Goal: Book appointment/travel/reservation

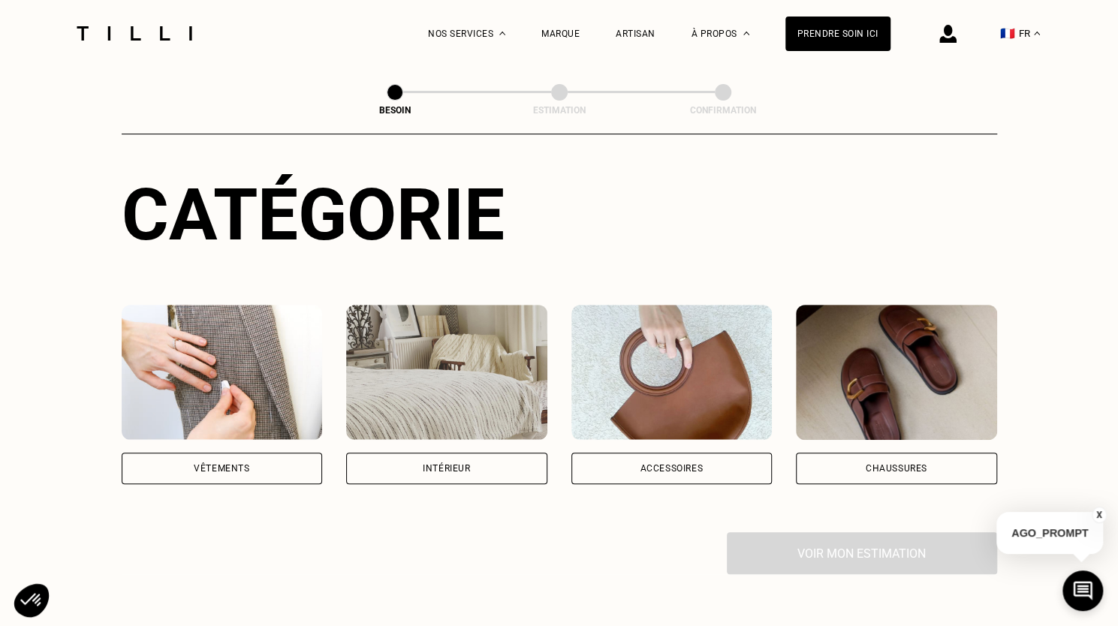
scroll to position [192, 0]
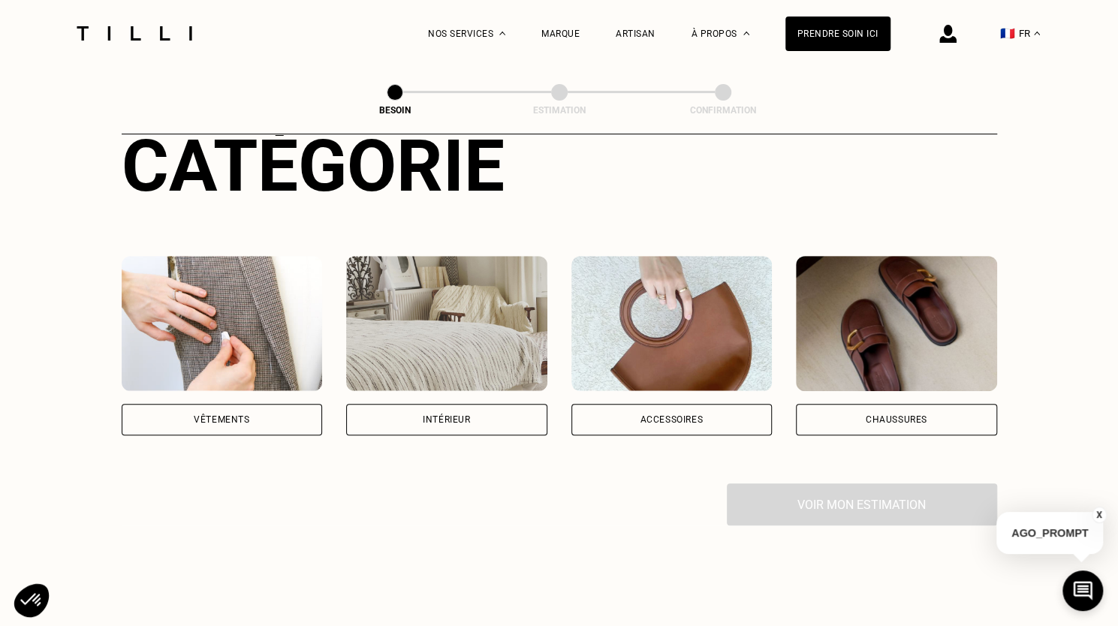
click at [239, 414] on div "Vêtements" at bounding box center [222, 420] width 201 height 32
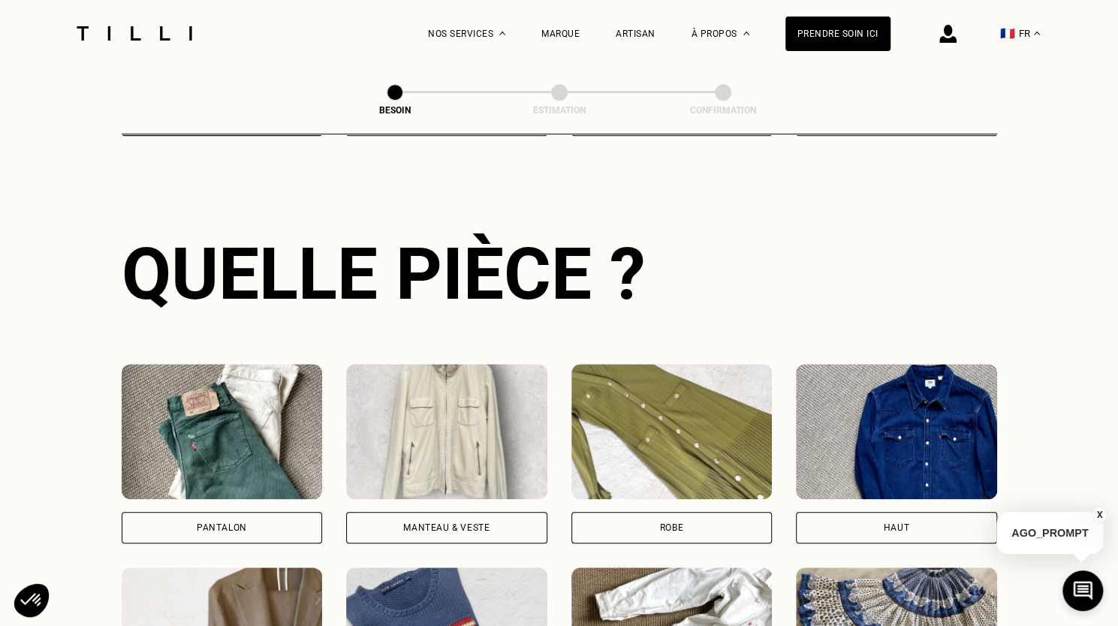
scroll to position [587, 0]
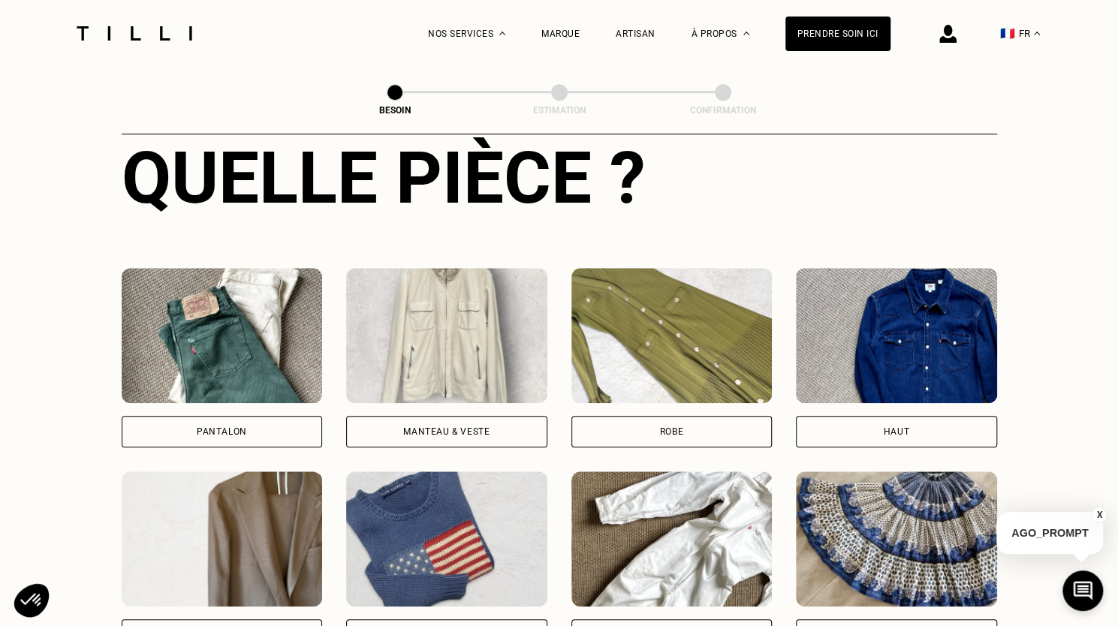
click at [228, 427] on div "Pantalon" at bounding box center [222, 431] width 50 height 9
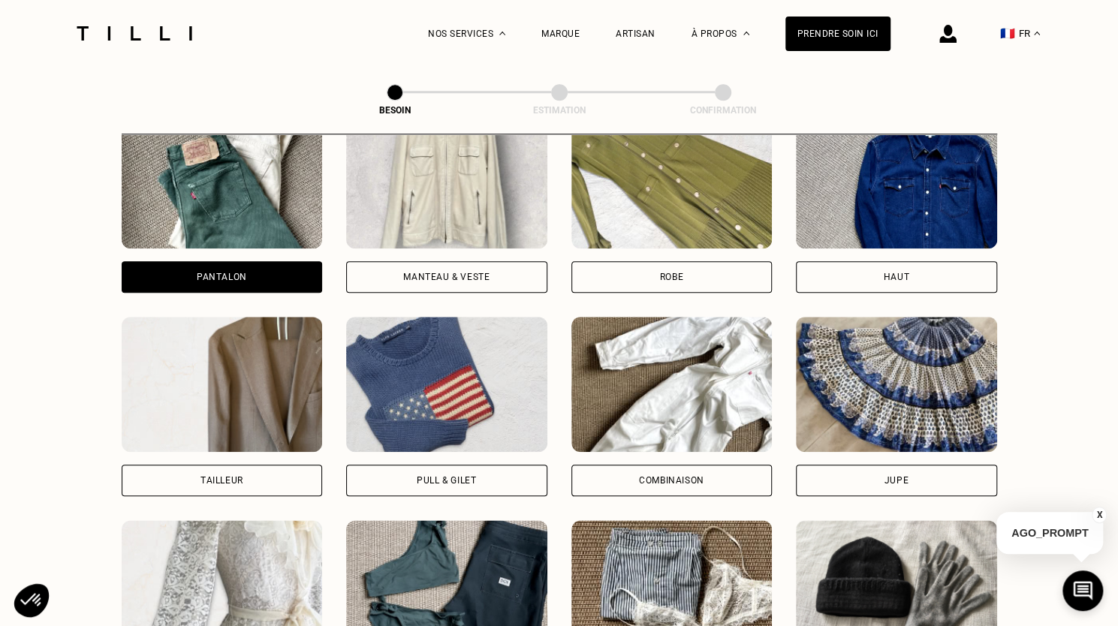
scroll to position [787, 0]
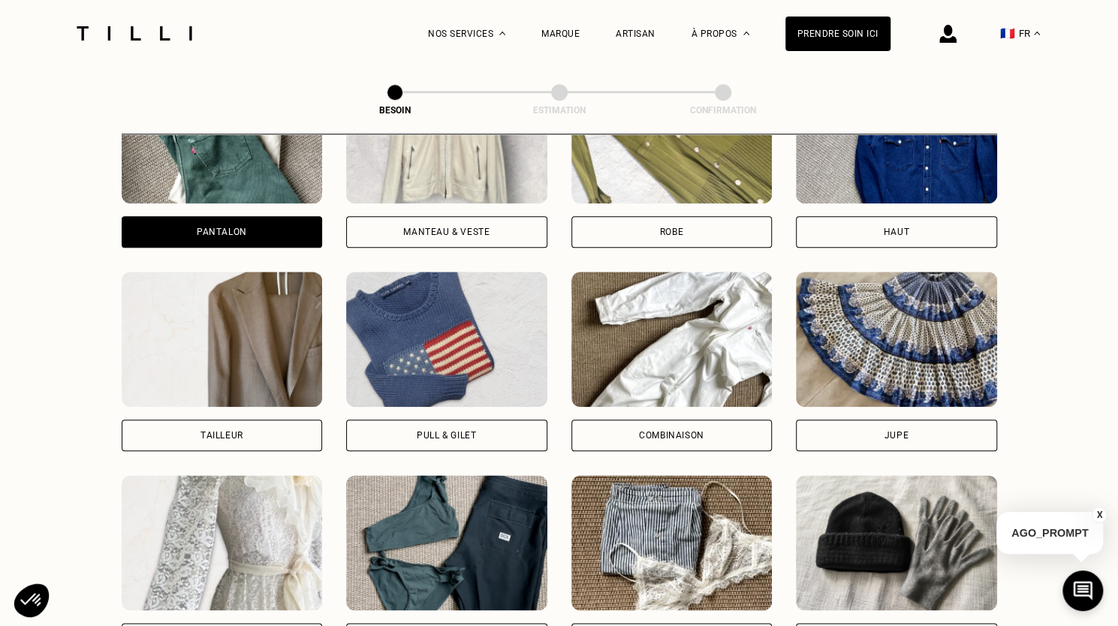
click at [881, 422] on div "Jupe" at bounding box center [896, 436] width 201 height 32
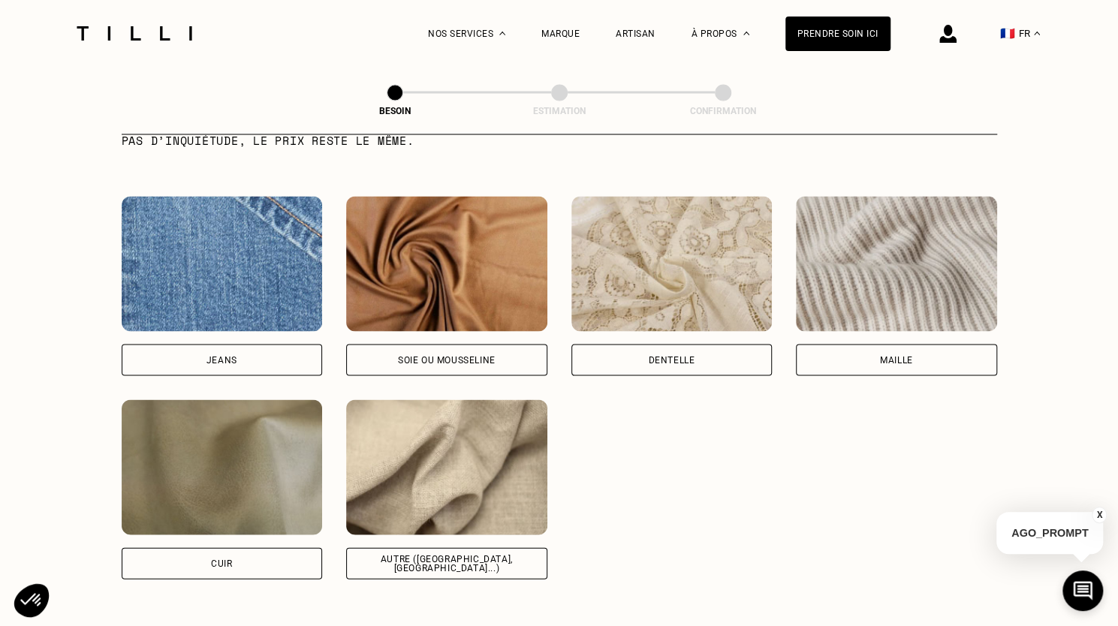
scroll to position [1573, 0]
click at [436, 554] on div "Autre ([GEOGRAPHIC_DATA], [GEOGRAPHIC_DATA]...)" at bounding box center [447, 563] width 176 height 18
select select "FR"
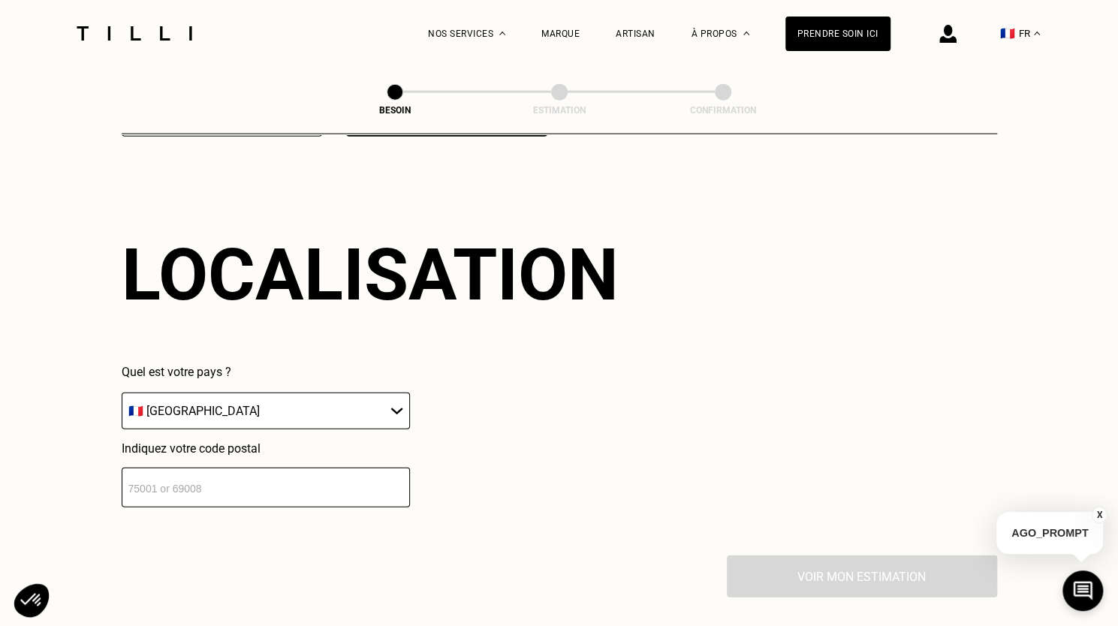
scroll to position [2017, 0]
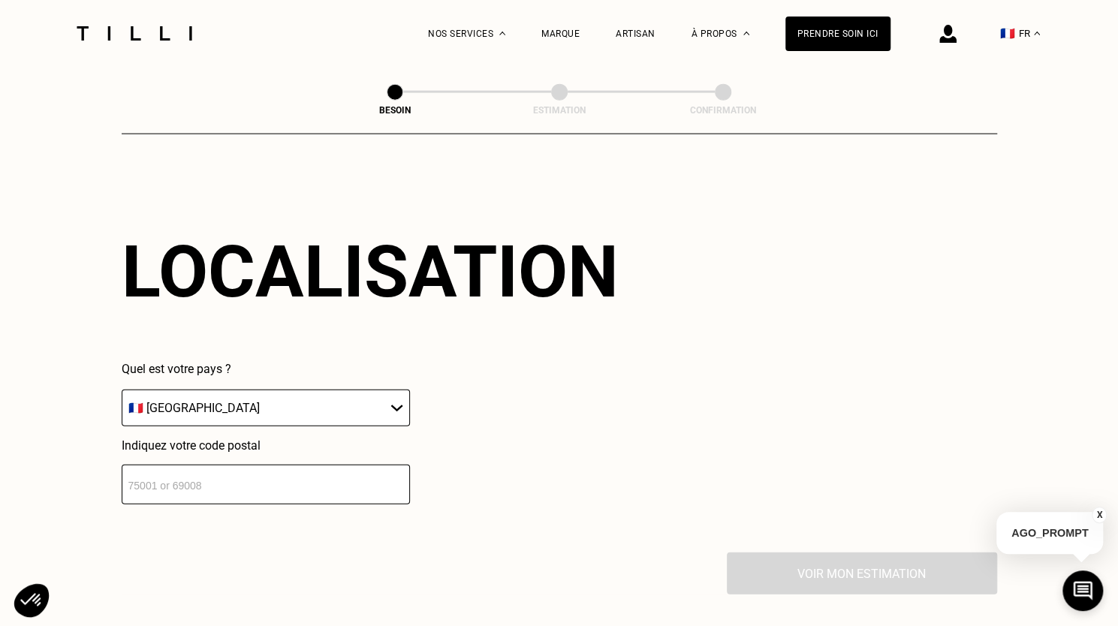
click at [222, 478] on input "number" at bounding box center [266, 485] width 288 height 40
type input "75015"
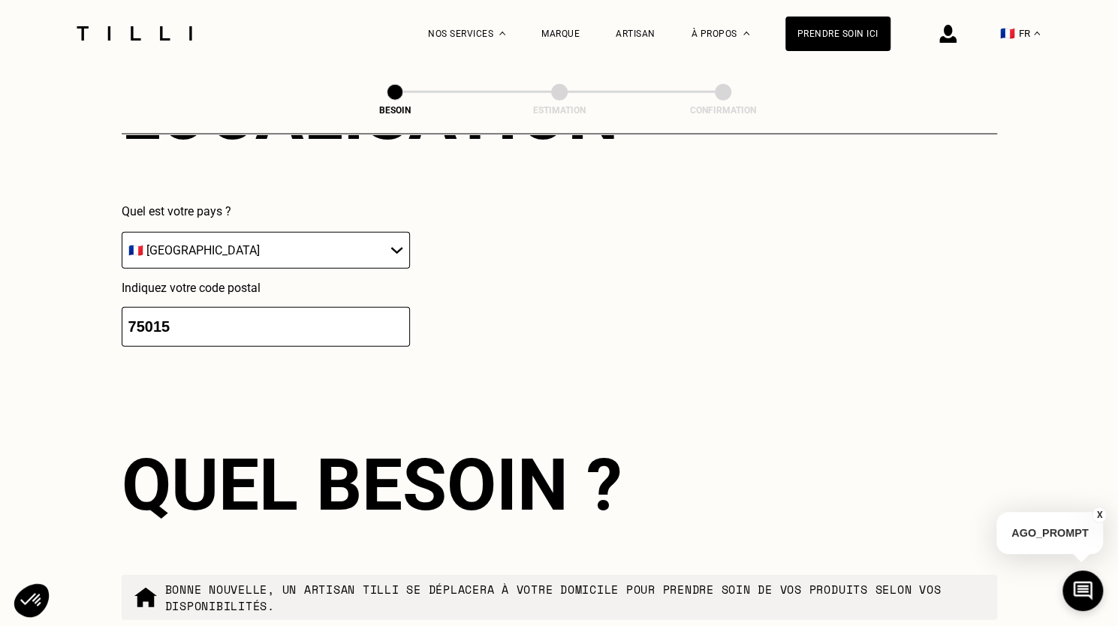
scroll to position [2390, 0]
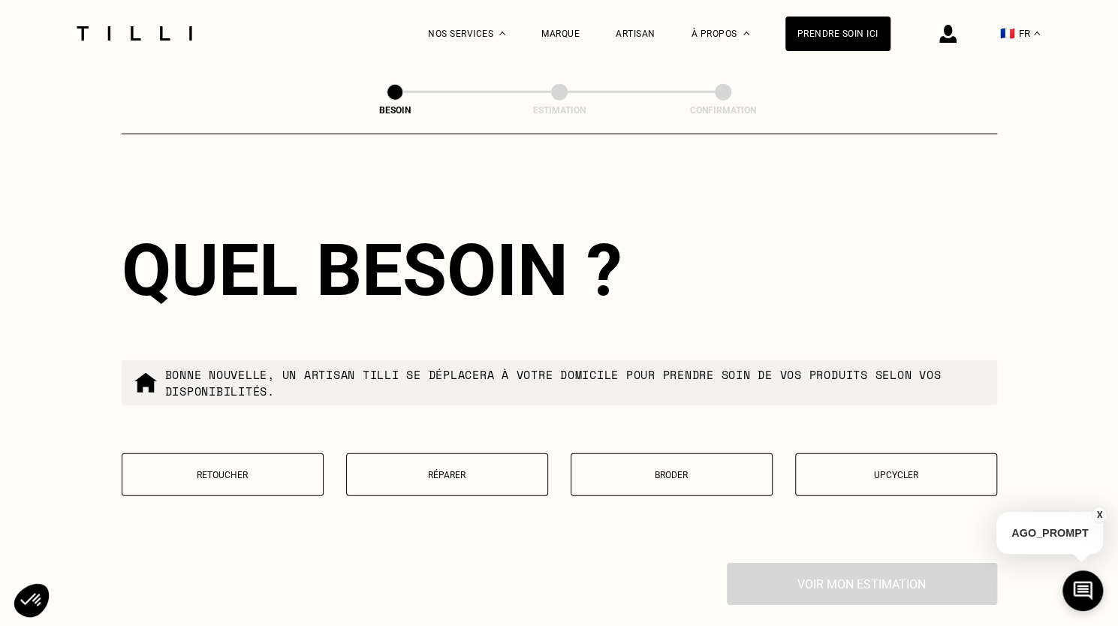
click at [261, 470] on p "Retoucher" at bounding box center [223, 475] width 186 height 11
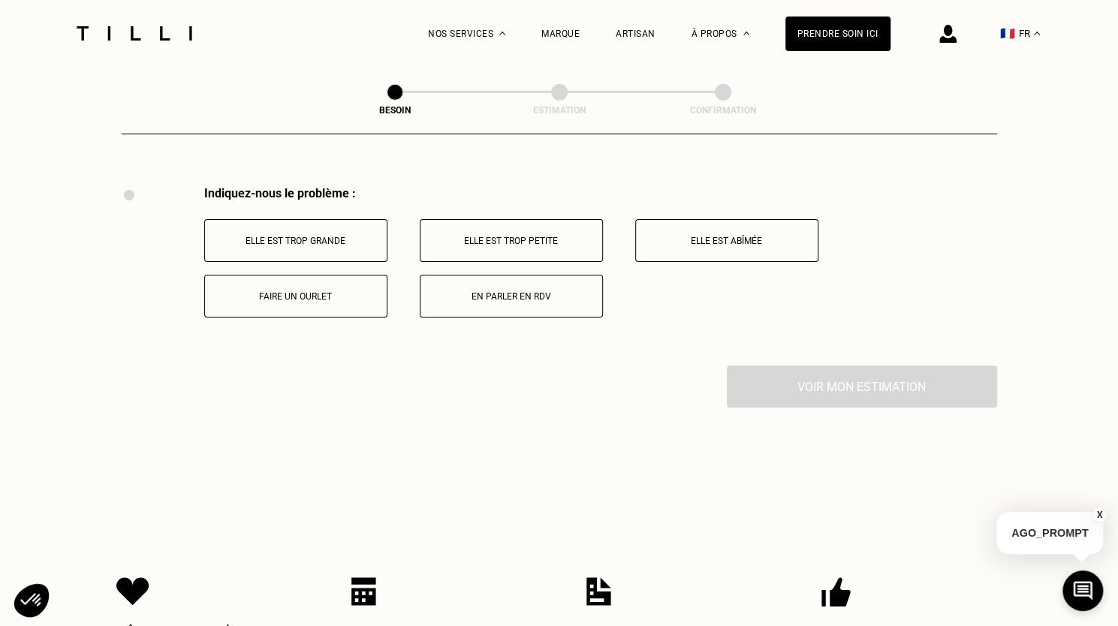
scroll to position [2776, 0]
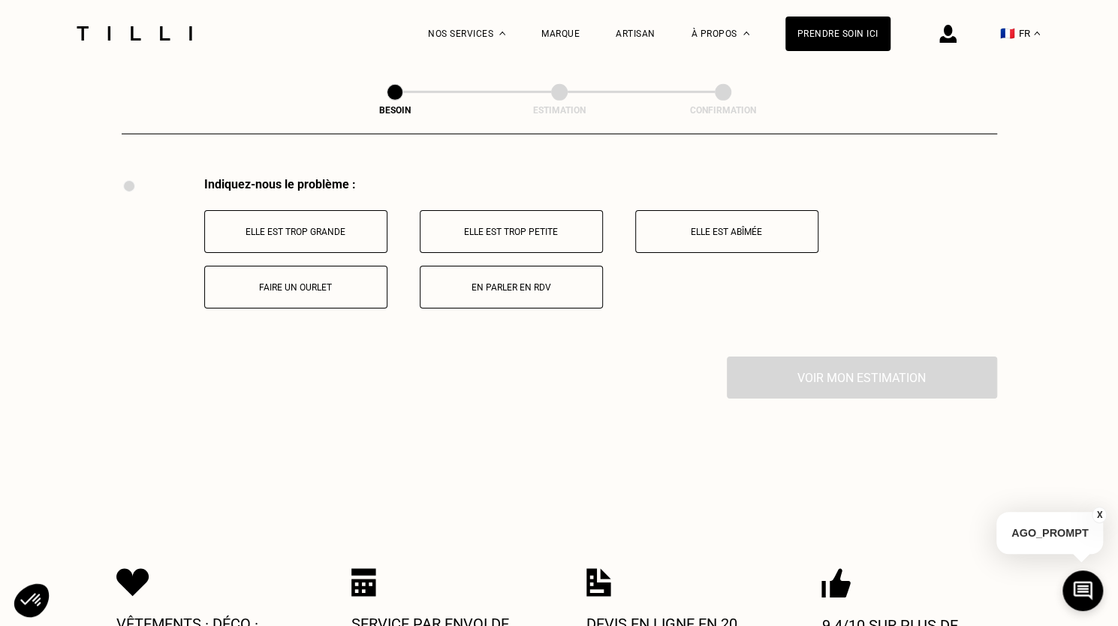
click at [306, 227] on p "Elle est trop grande" at bounding box center [296, 232] width 167 height 11
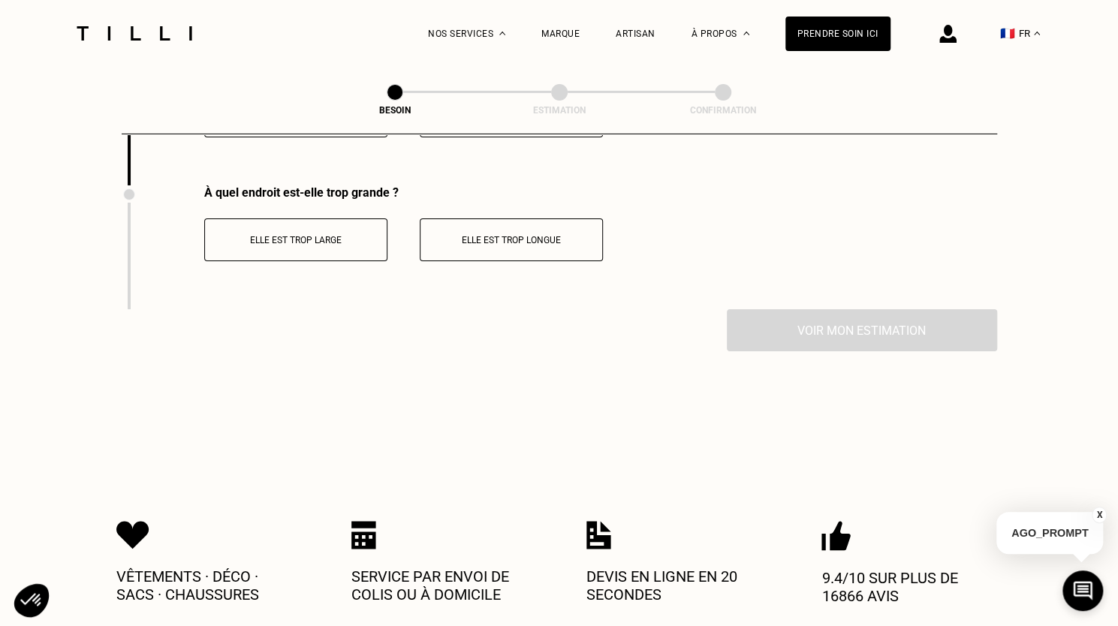
scroll to position [2955, 0]
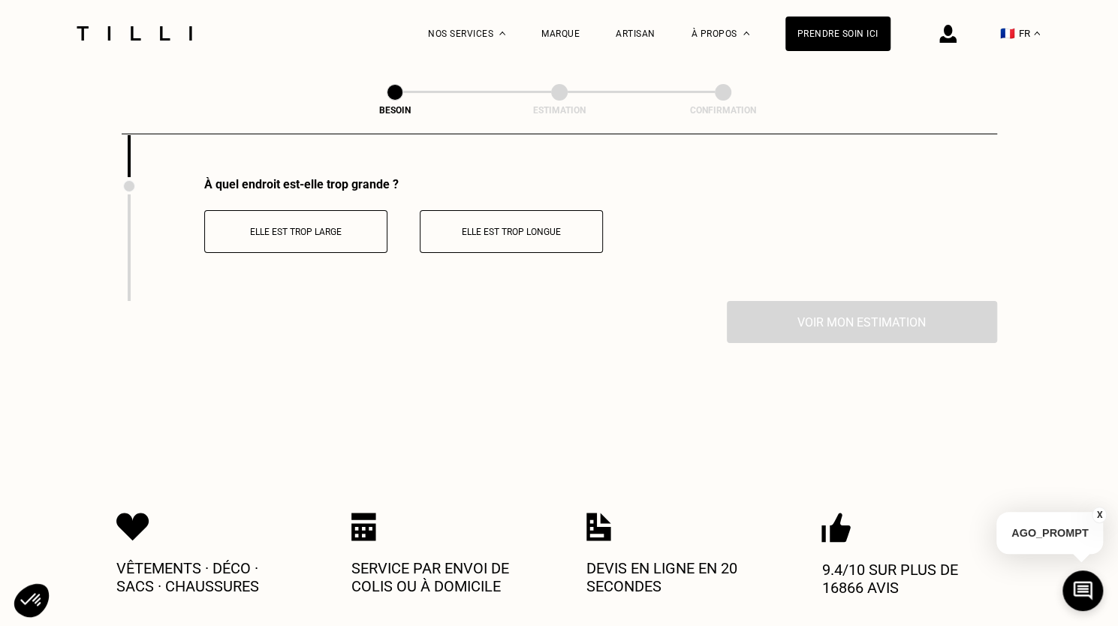
click at [336, 238] on button "Elle est trop large" at bounding box center [295, 231] width 183 height 43
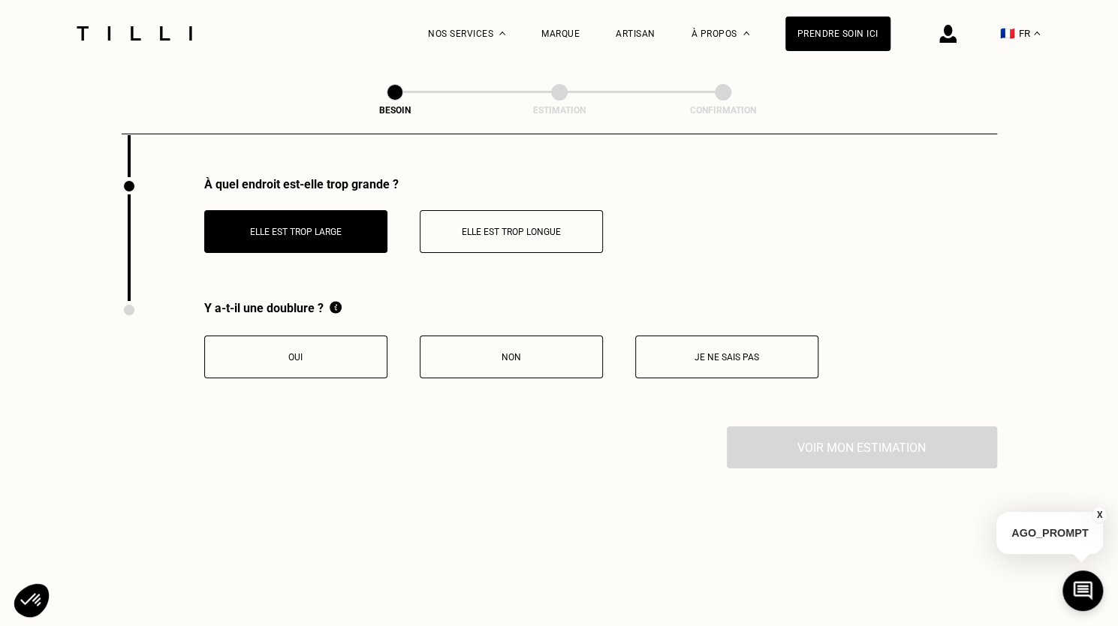
click at [512, 358] on button "Non" at bounding box center [511, 357] width 183 height 43
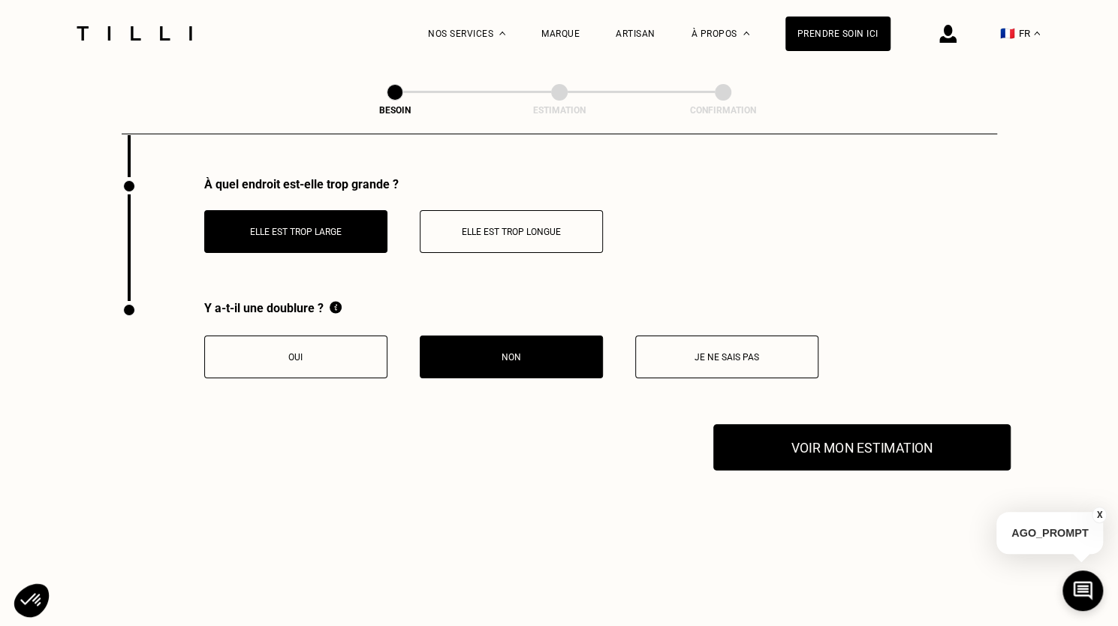
click at [809, 433] on button "Voir mon estimation" at bounding box center [862, 447] width 297 height 47
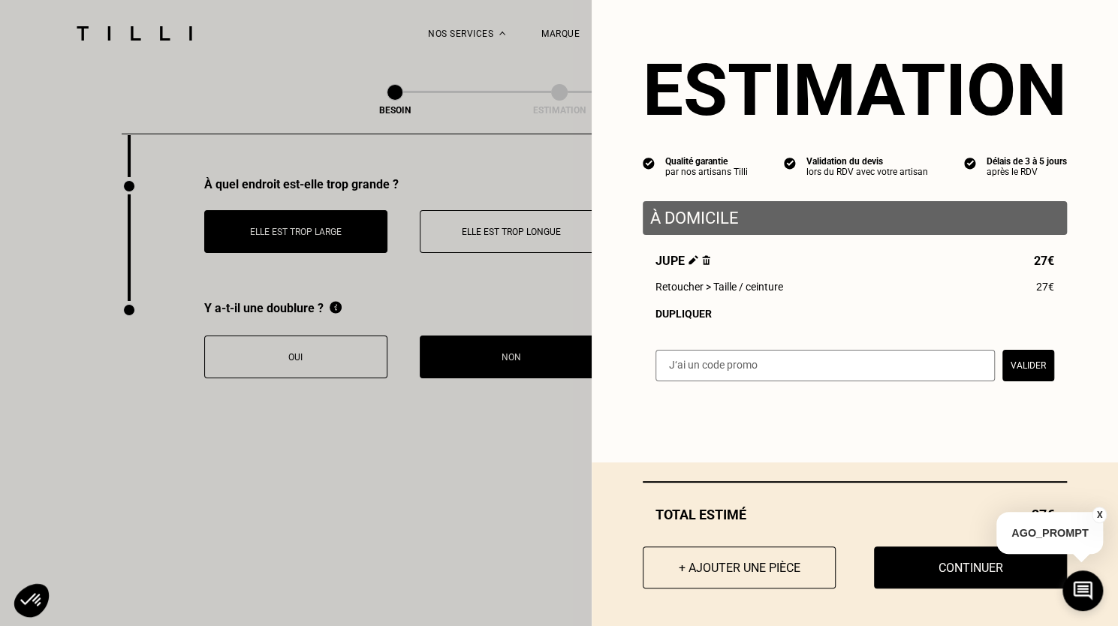
click at [1098, 514] on button "X" at bounding box center [1099, 515] width 15 height 17
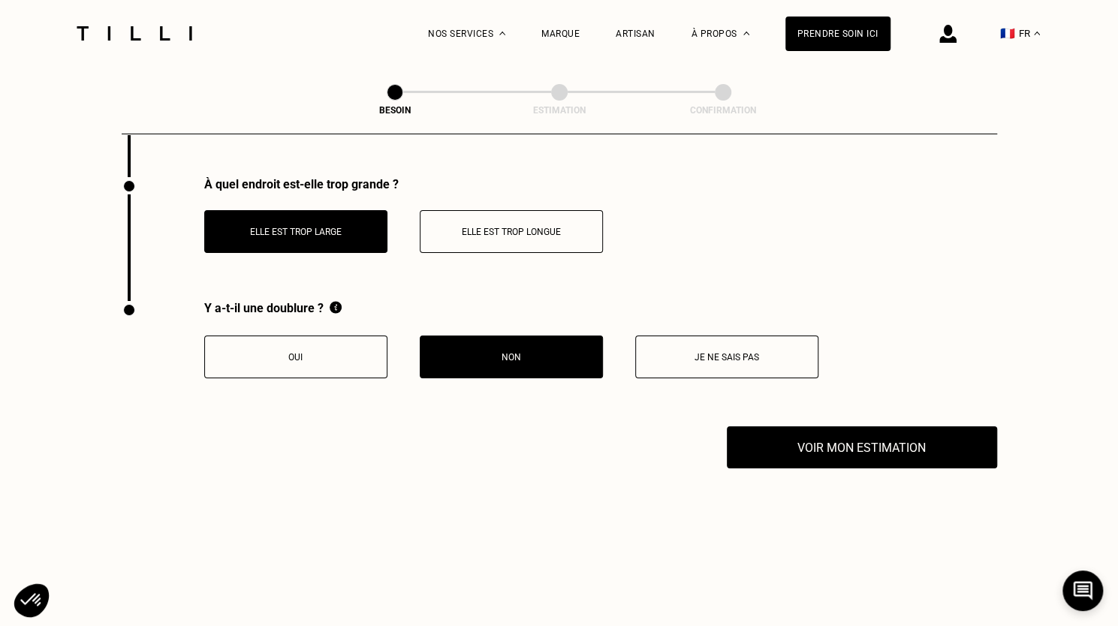
click at [559, 364] on button "Non" at bounding box center [511, 357] width 183 height 43
click at [356, 232] on button "Elle est trop large" at bounding box center [295, 231] width 183 height 43
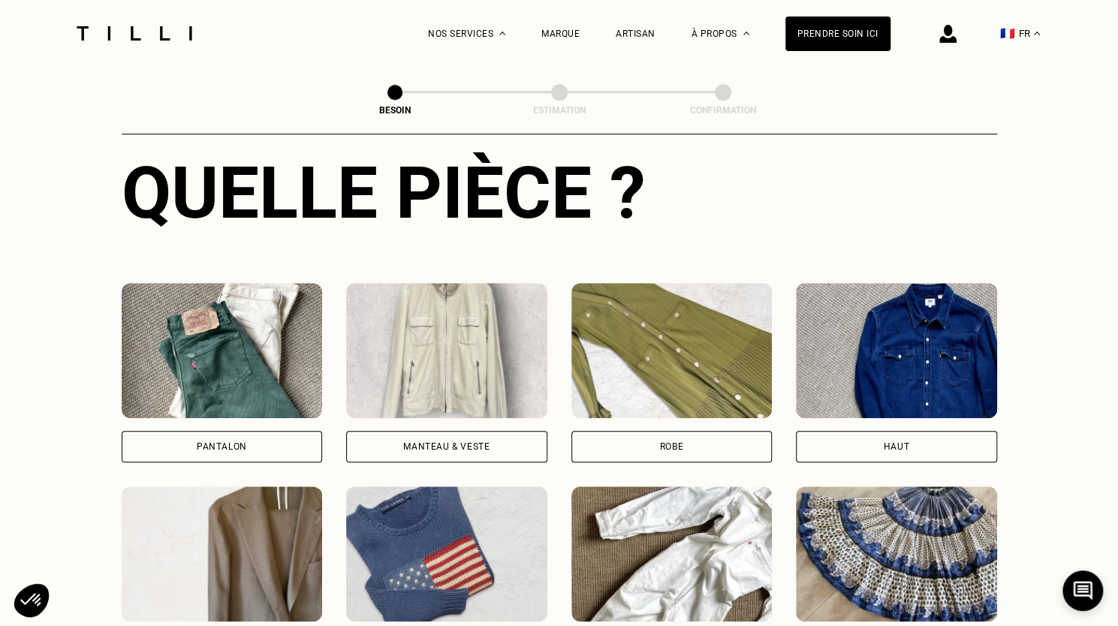
scroll to position [544, 0]
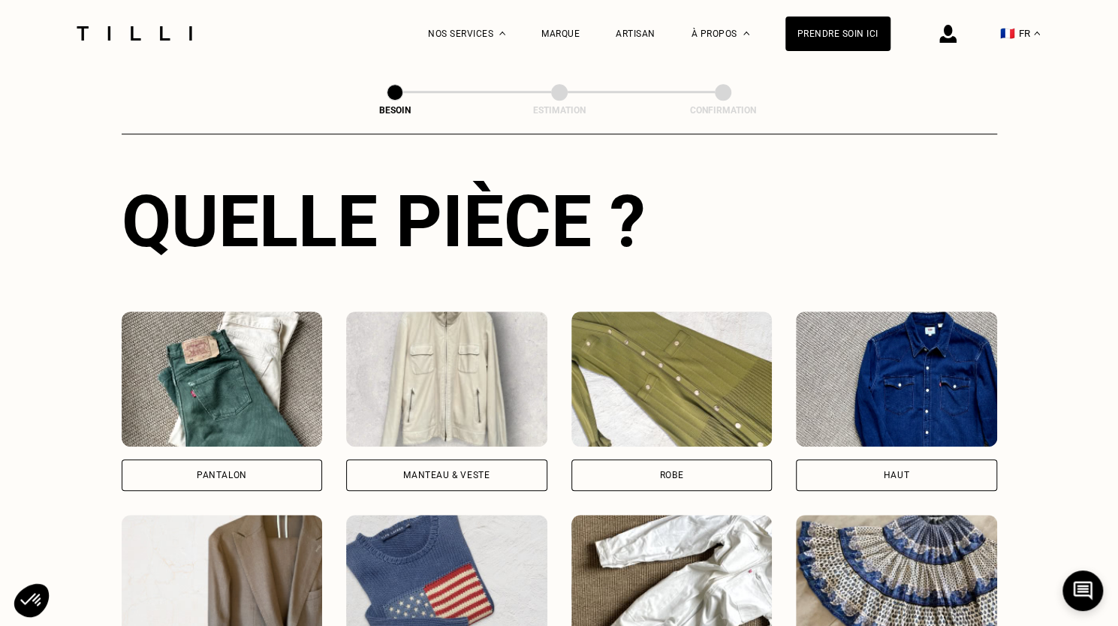
click at [234, 469] on div "Pantalon" at bounding box center [222, 476] width 201 height 32
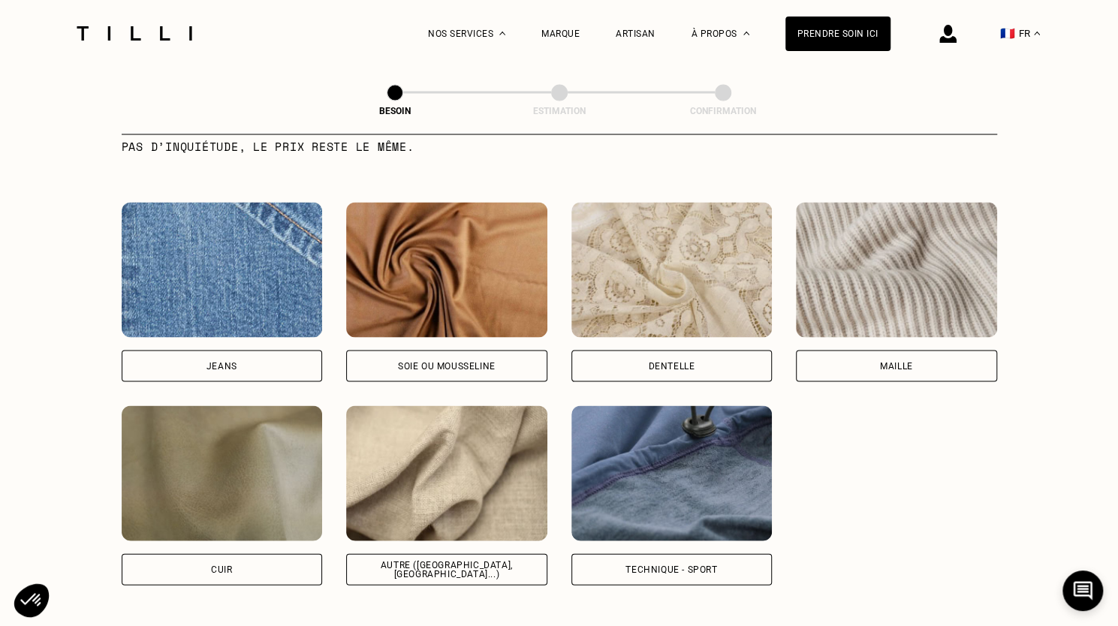
scroll to position [1567, 0]
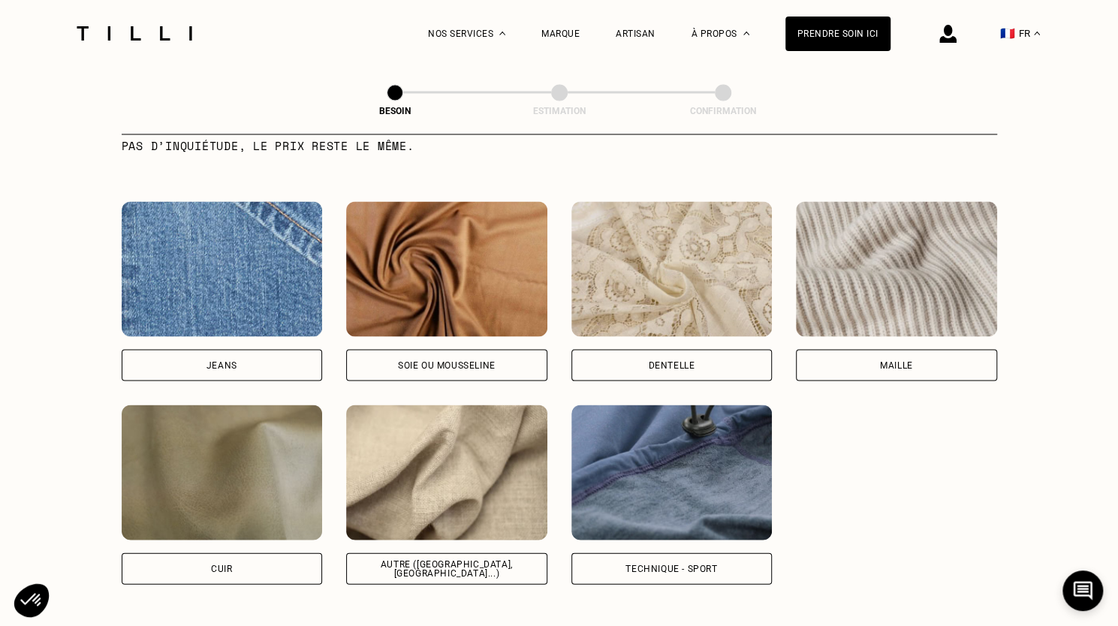
click at [436, 560] on div "Autre ([GEOGRAPHIC_DATA], [GEOGRAPHIC_DATA]...)" at bounding box center [447, 569] width 176 height 18
select select "FR"
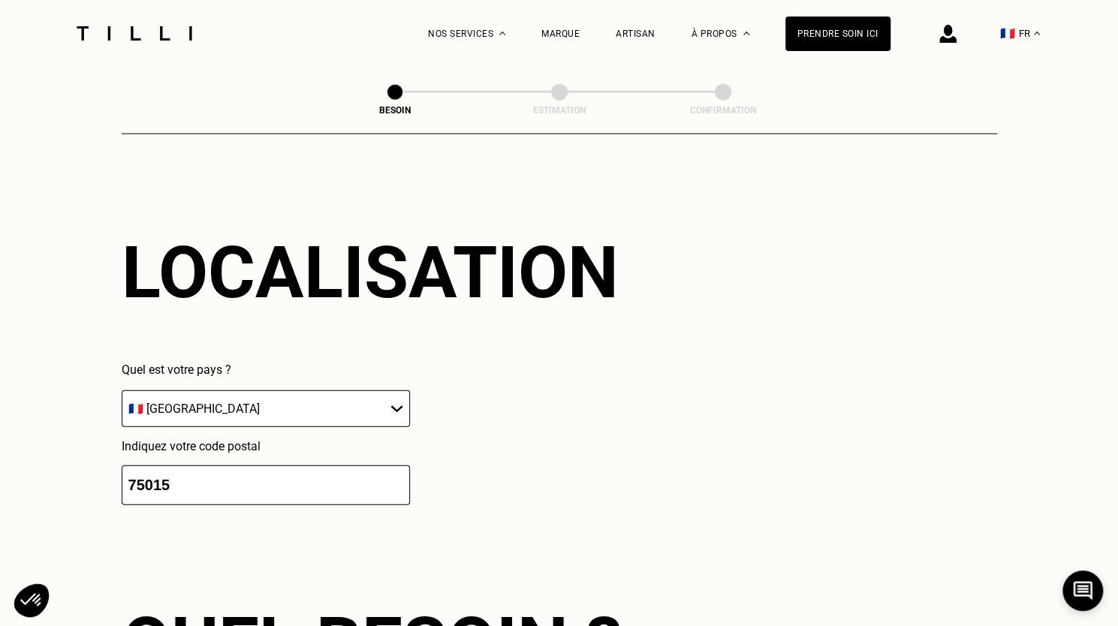
scroll to position [2017, 0]
click at [246, 478] on input "75015" at bounding box center [266, 485] width 288 height 40
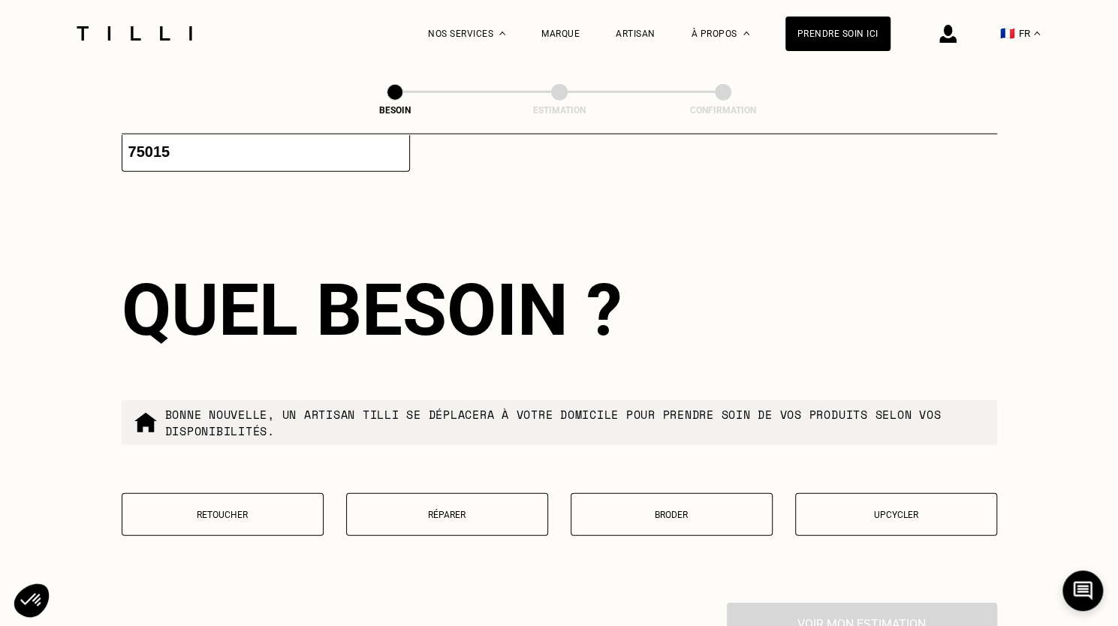
scroll to position [2411, 0]
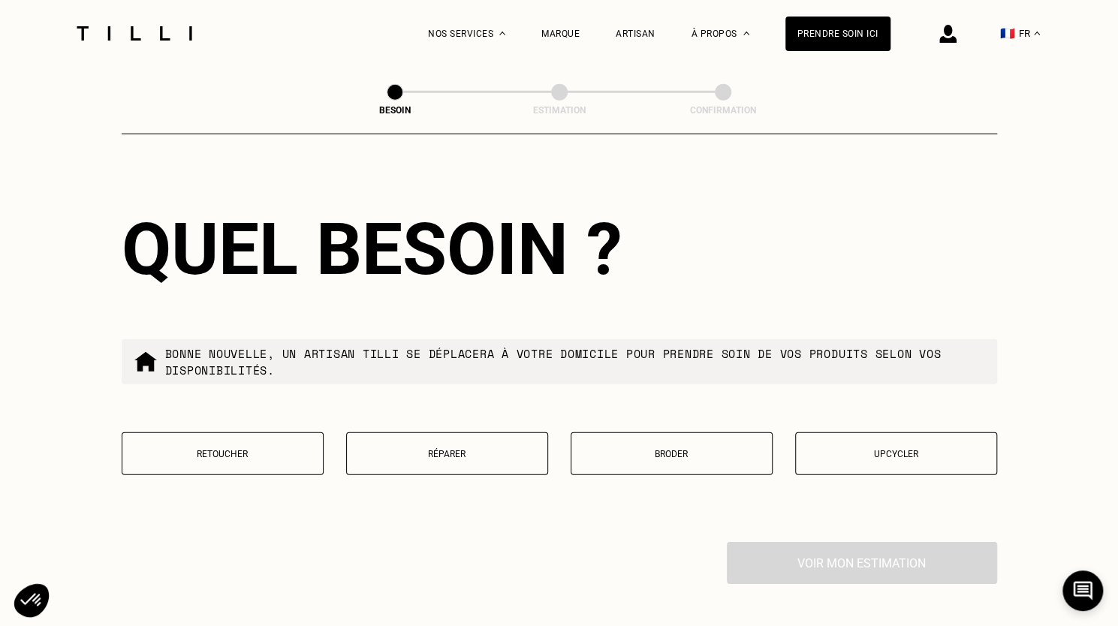
click at [449, 457] on button "Réparer" at bounding box center [447, 454] width 202 height 43
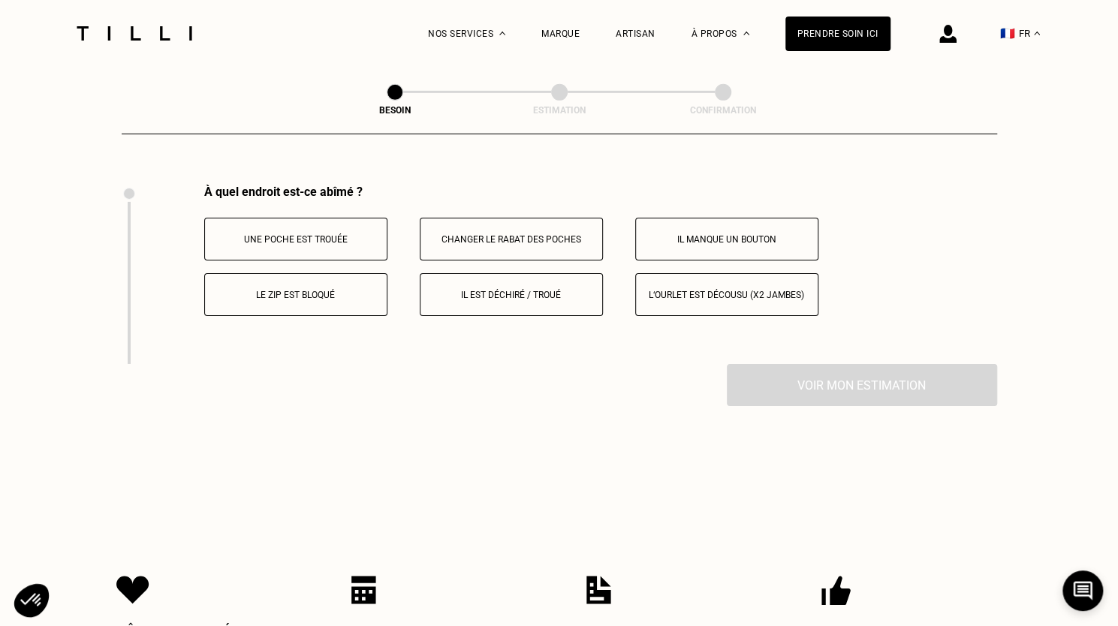
scroll to position [2776, 0]
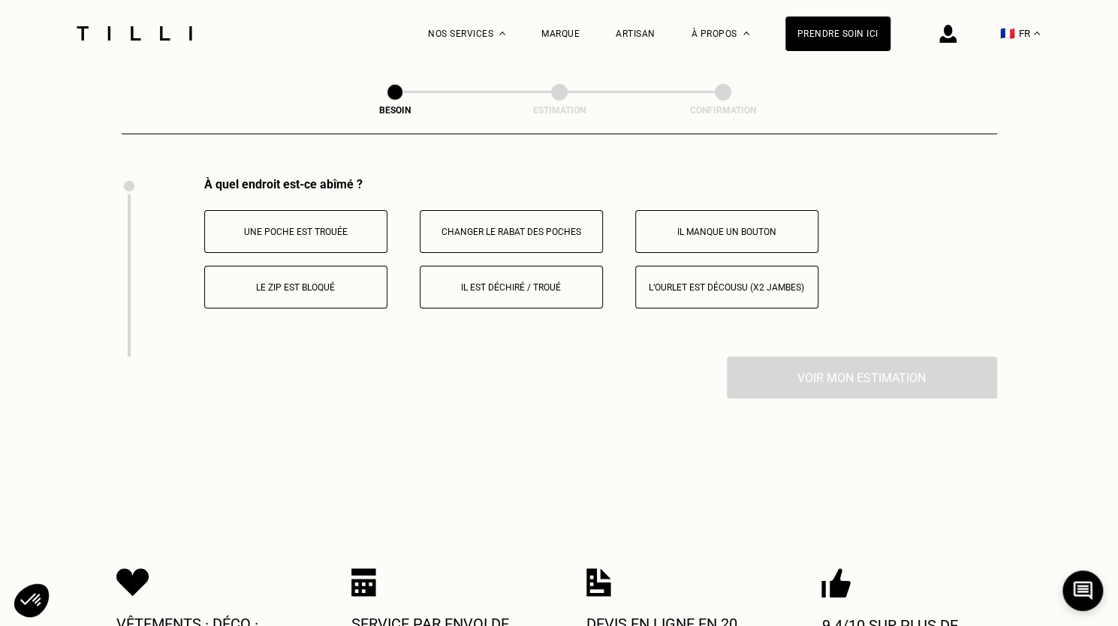
click at [744, 237] on button "Il manque un bouton" at bounding box center [726, 231] width 183 height 43
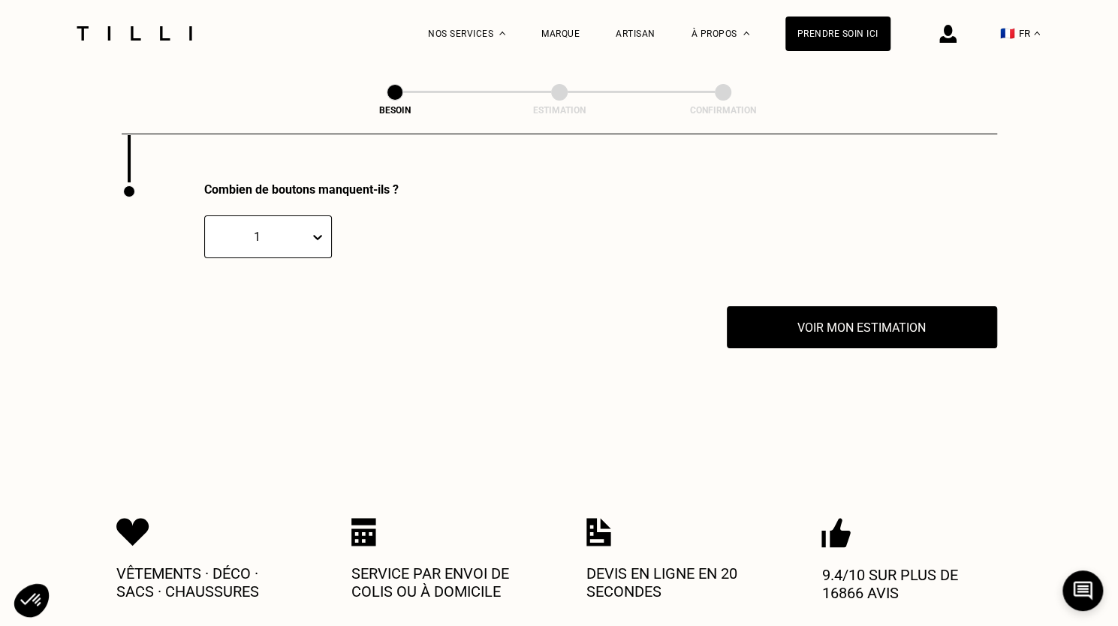
scroll to position [2955, 0]
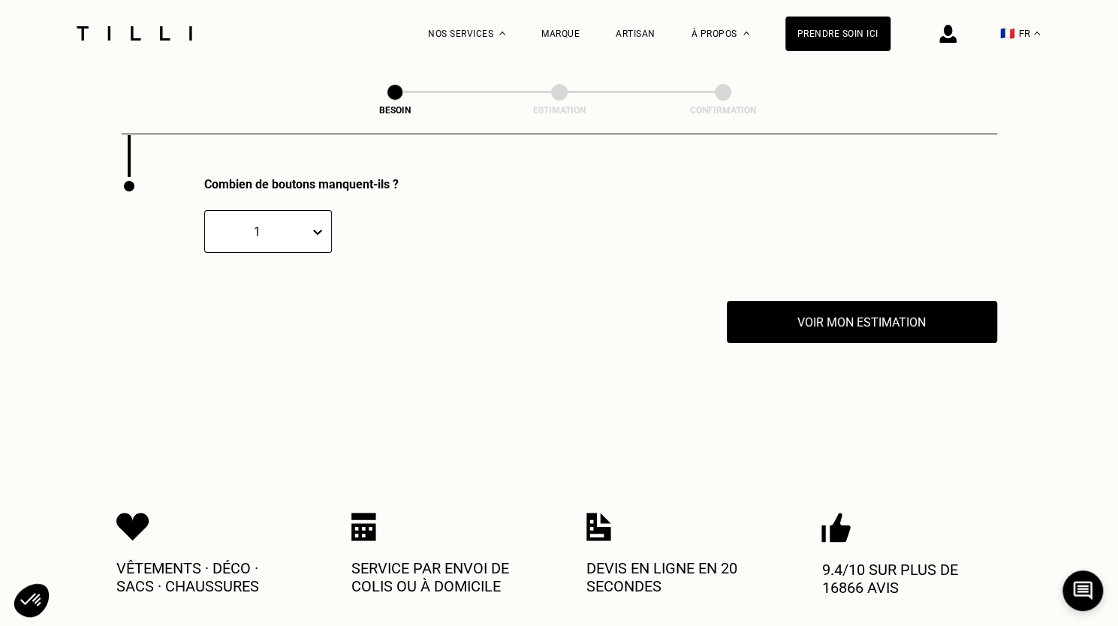
click at [276, 225] on div "1" at bounding box center [257, 232] width 89 height 14
click at [250, 268] on div "1" at bounding box center [268, 276] width 128 height 28
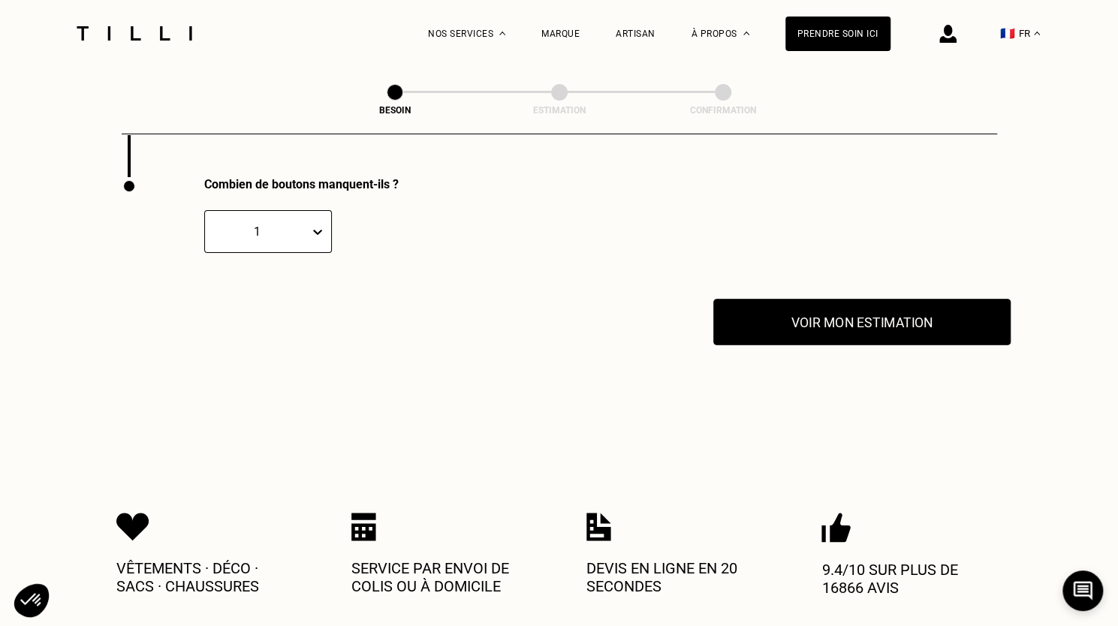
click at [796, 312] on button "Voir mon estimation" at bounding box center [862, 322] width 297 height 47
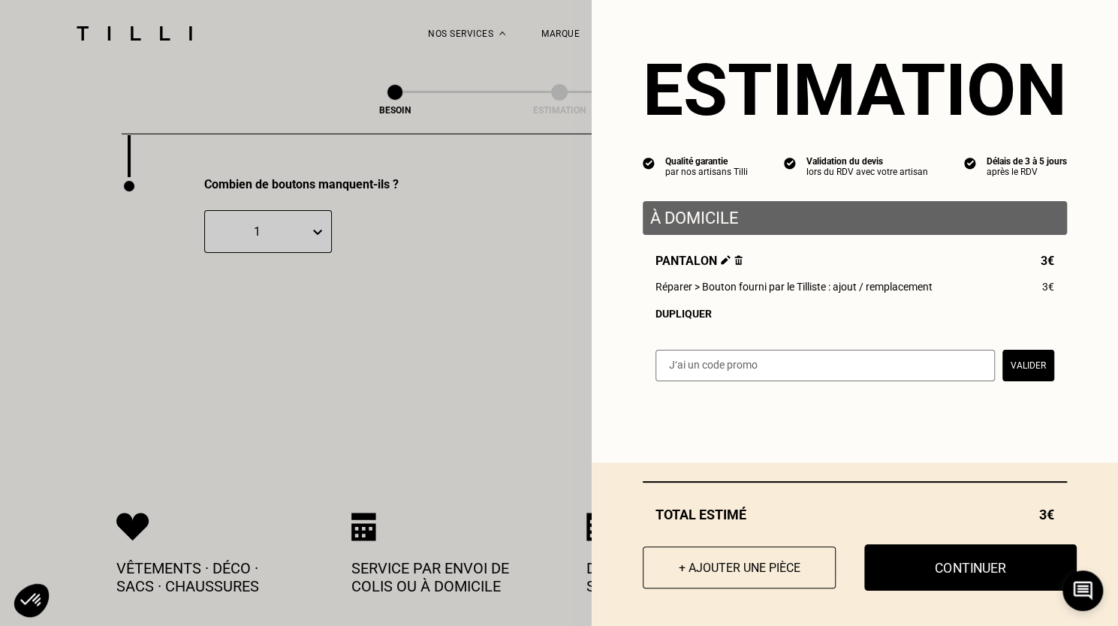
click at [903, 563] on button "Continuer" at bounding box center [970, 568] width 213 height 47
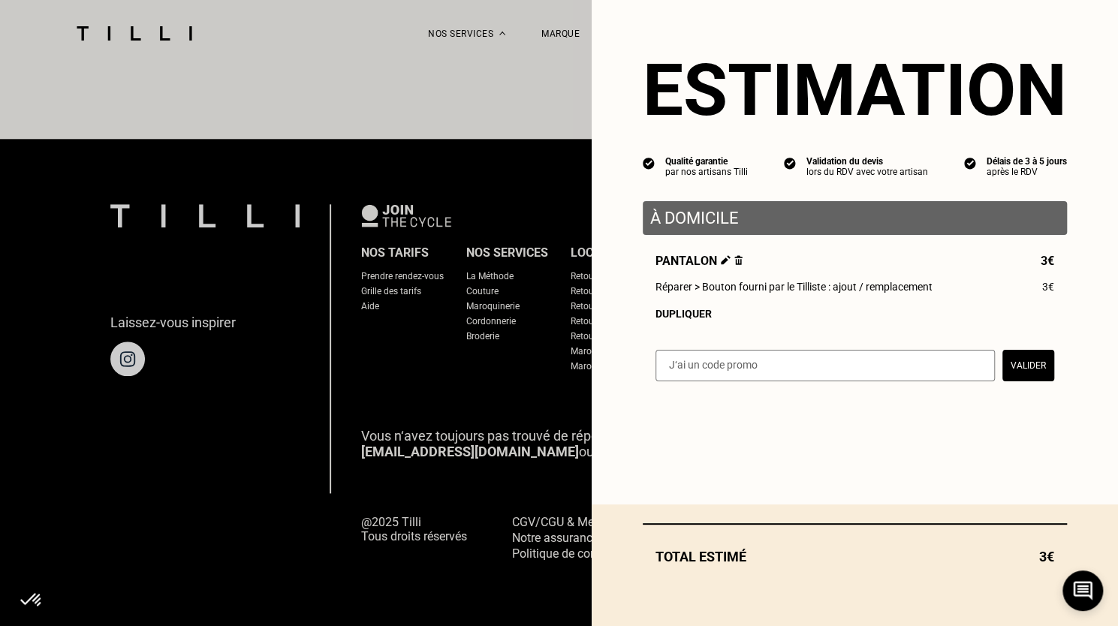
scroll to position [895, 0]
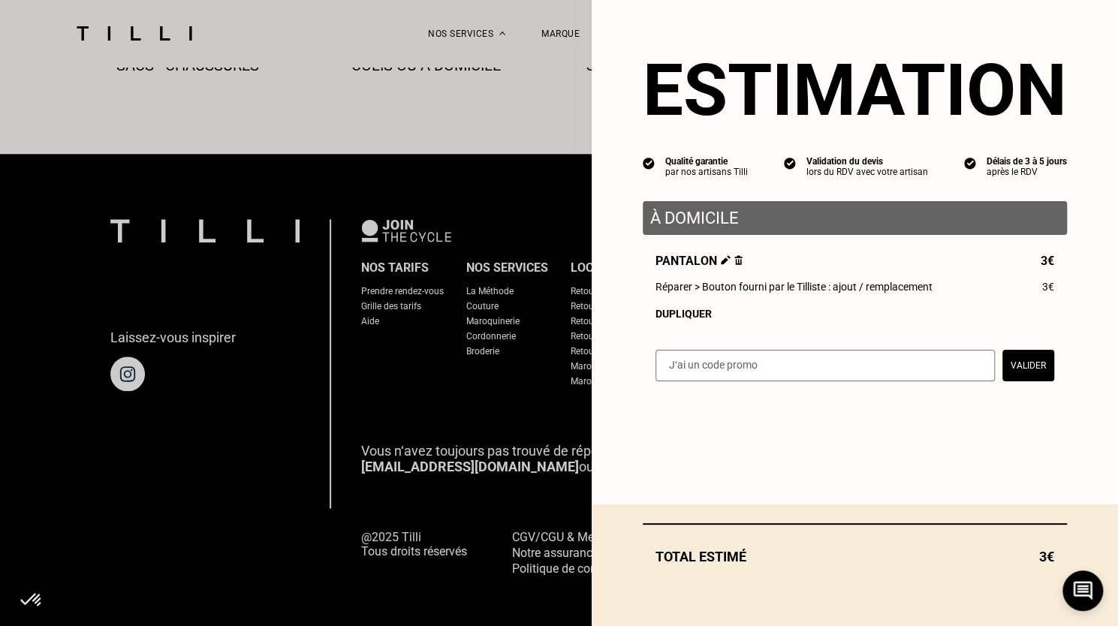
select select "FR"
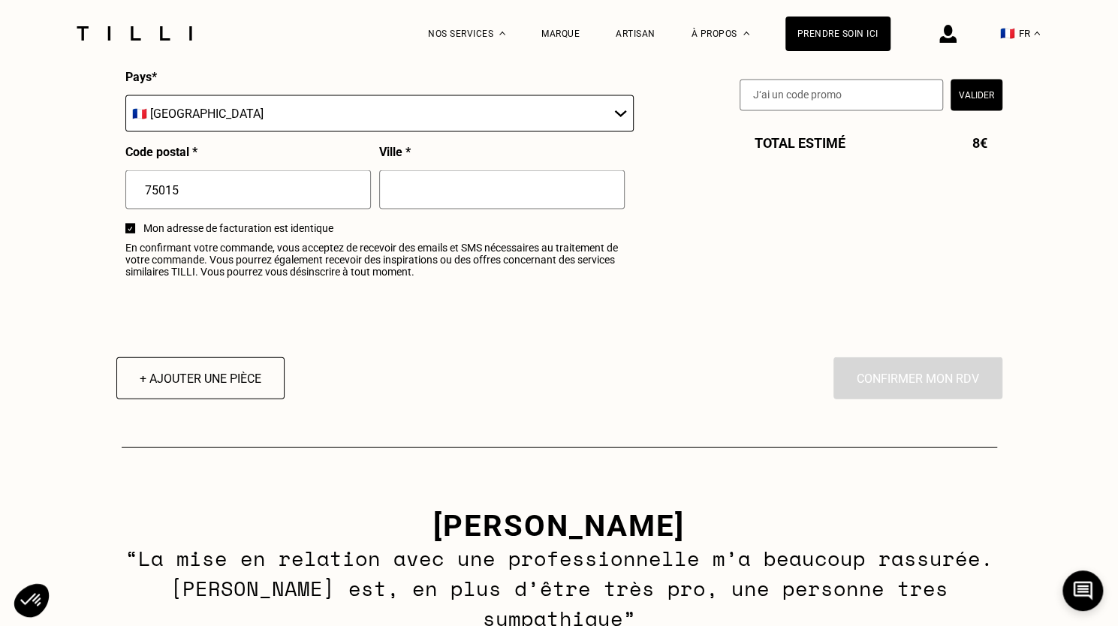
scroll to position [1837, 0]
click at [191, 382] on button "+ Ajouter une pièce" at bounding box center [199, 378] width 185 height 47
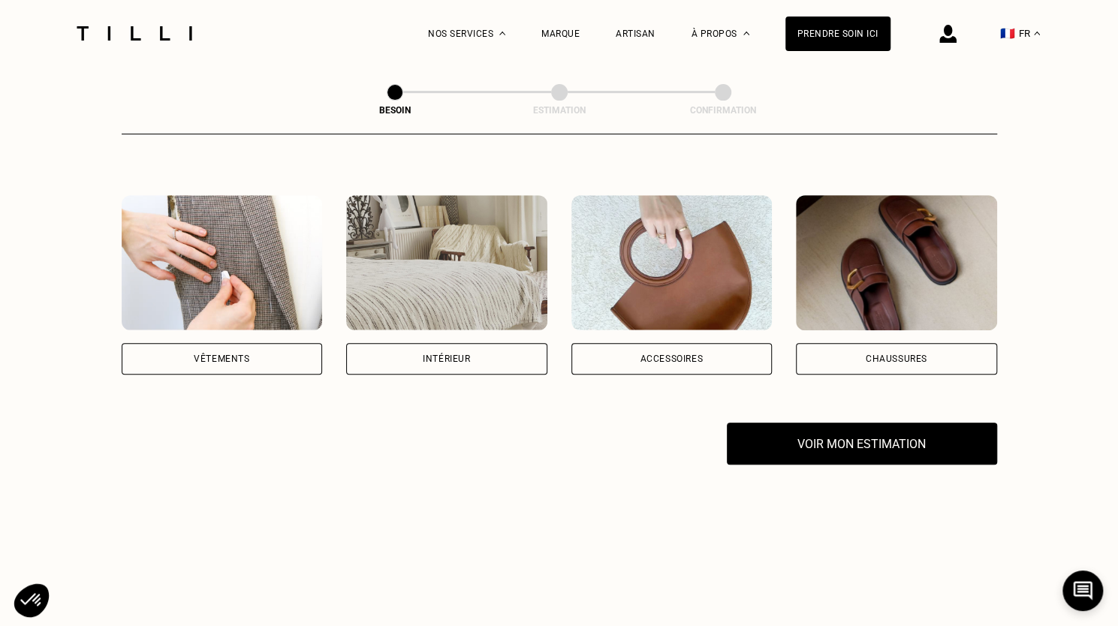
scroll to position [255, 0]
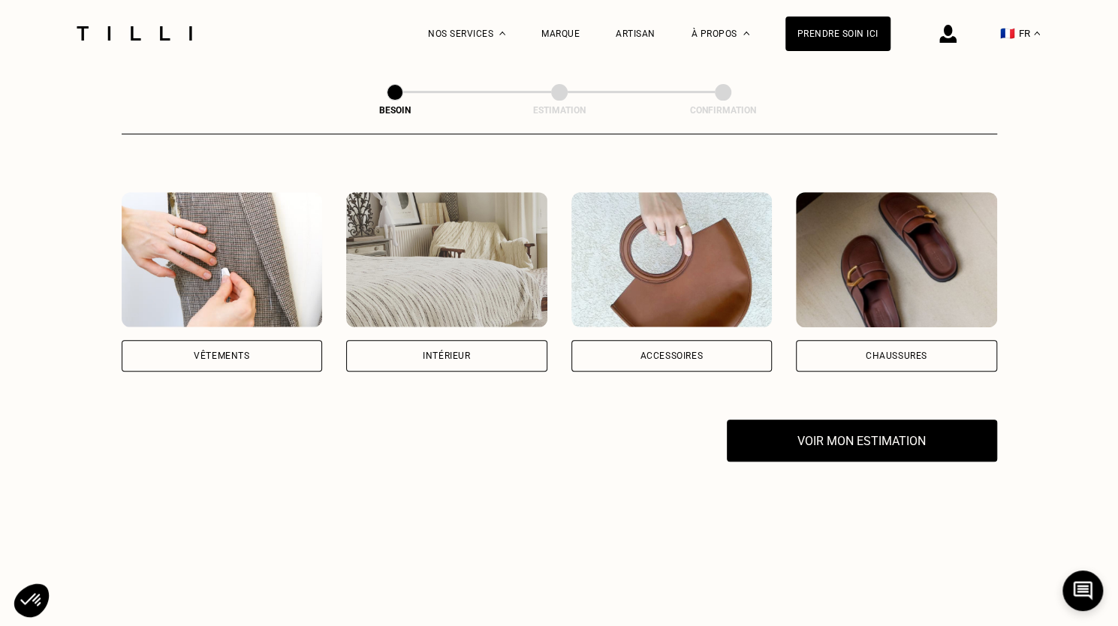
click at [242, 340] on div "Vêtements" at bounding box center [222, 356] width 201 height 32
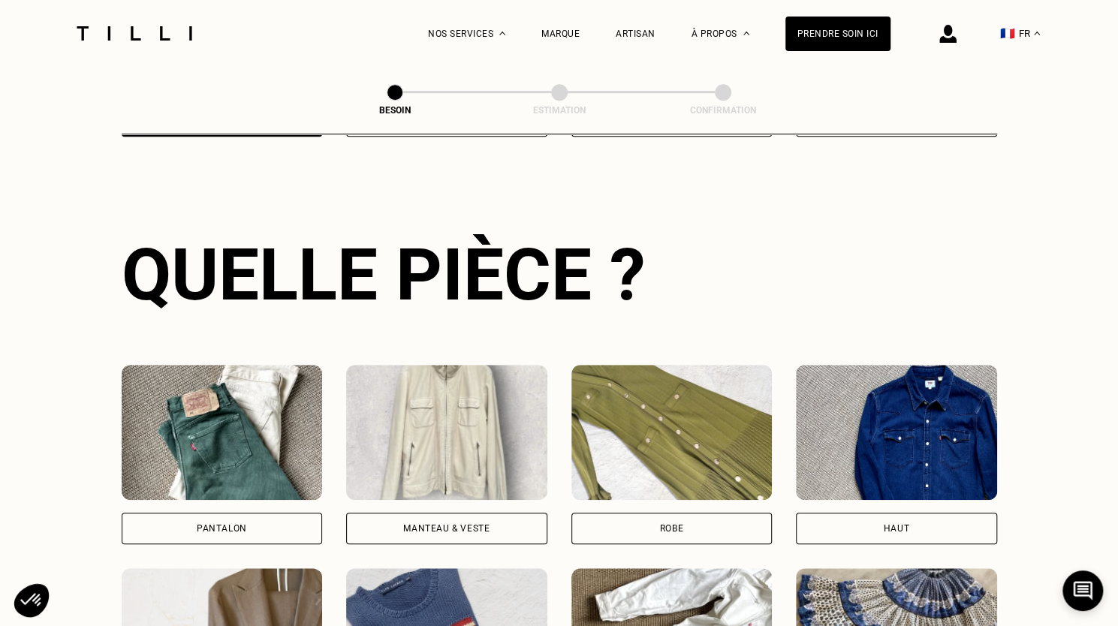
scroll to position [491, 0]
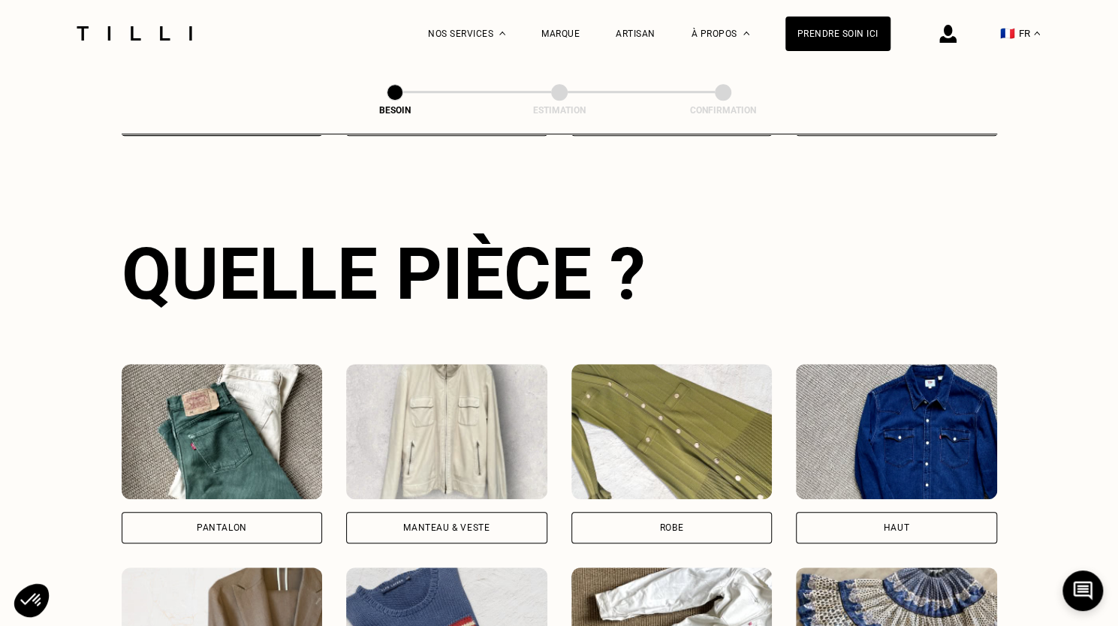
click at [271, 517] on div "Pantalon" at bounding box center [222, 528] width 201 height 32
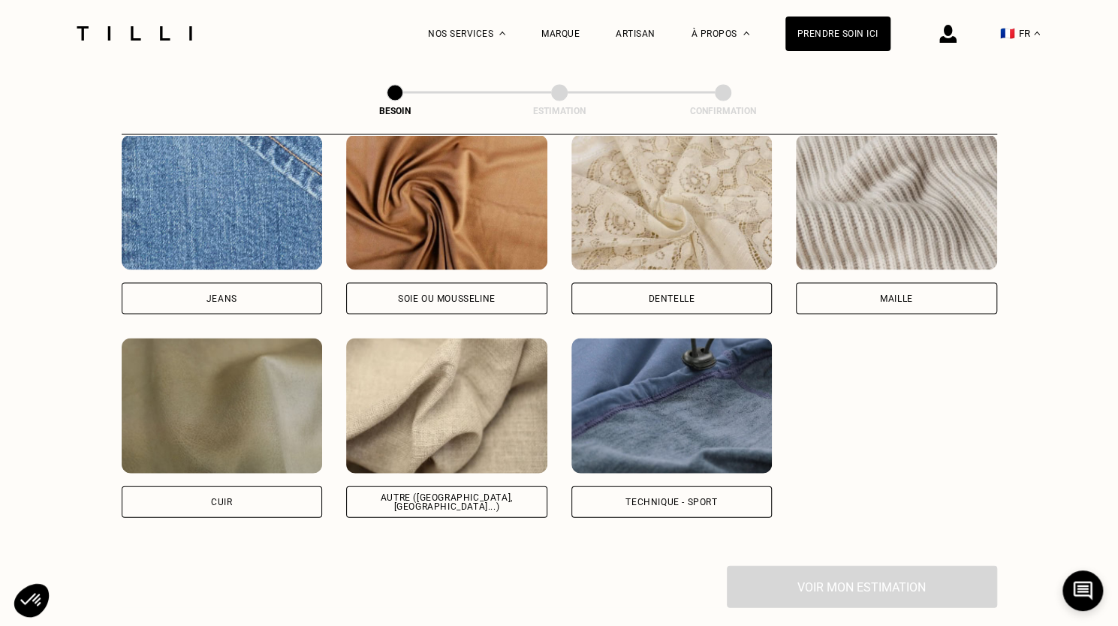
scroll to position [1634, 0]
click at [452, 492] on div "Autre ([GEOGRAPHIC_DATA], [GEOGRAPHIC_DATA]...)" at bounding box center [447, 501] width 176 height 18
select select "FR"
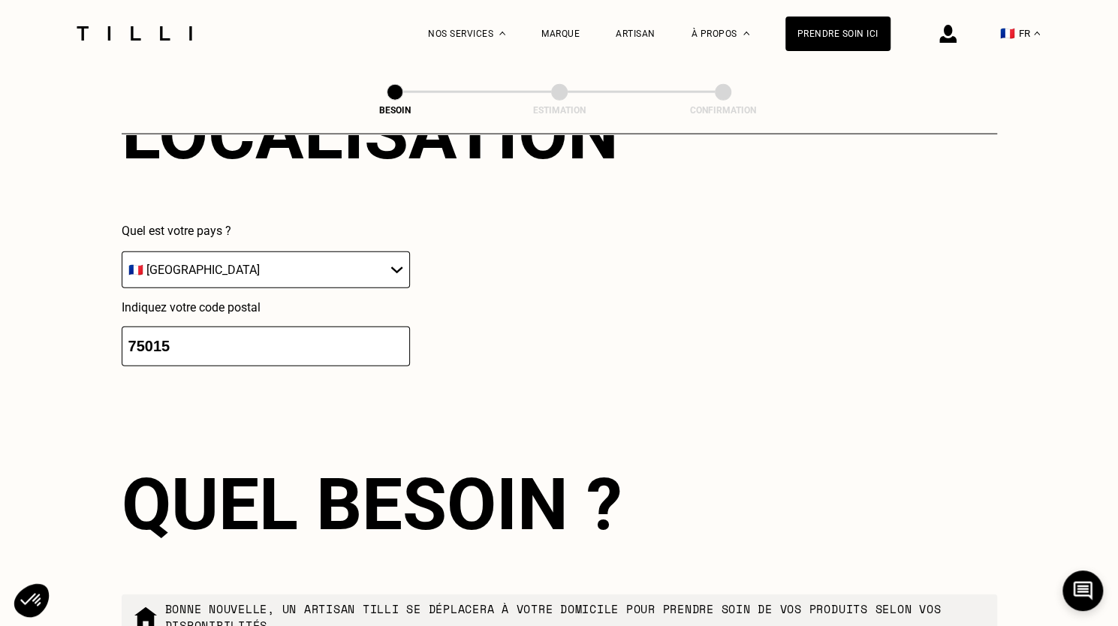
scroll to position [2156, 0]
click at [314, 334] on input "75015" at bounding box center [266, 346] width 288 height 40
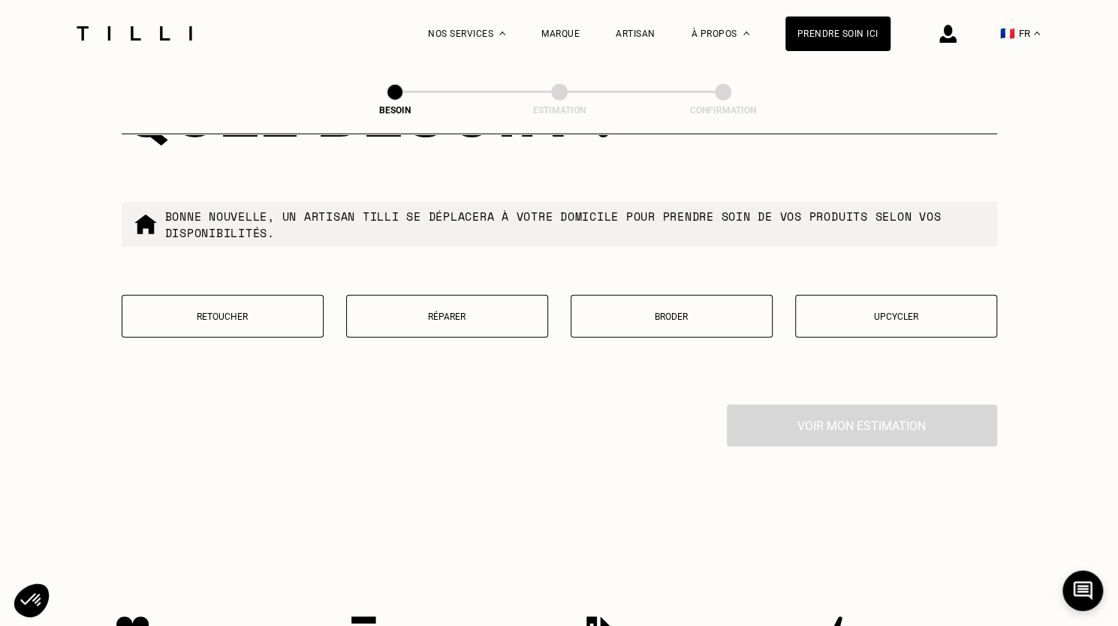
scroll to position [2566, 0]
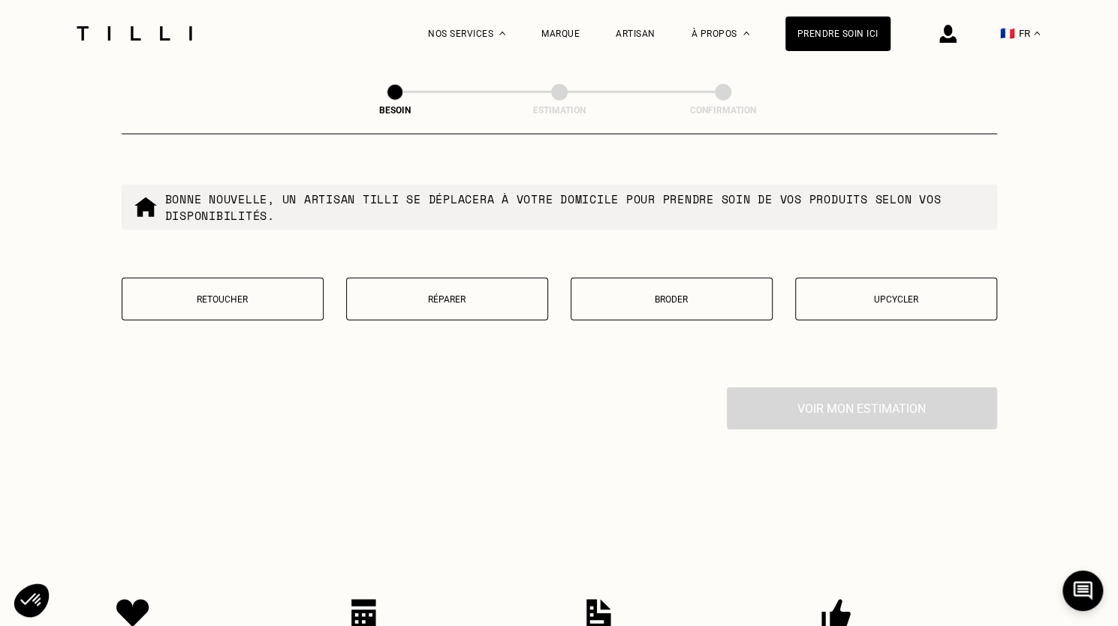
click at [273, 298] on button "Retoucher" at bounding box center [223, 299] width 202 height 43
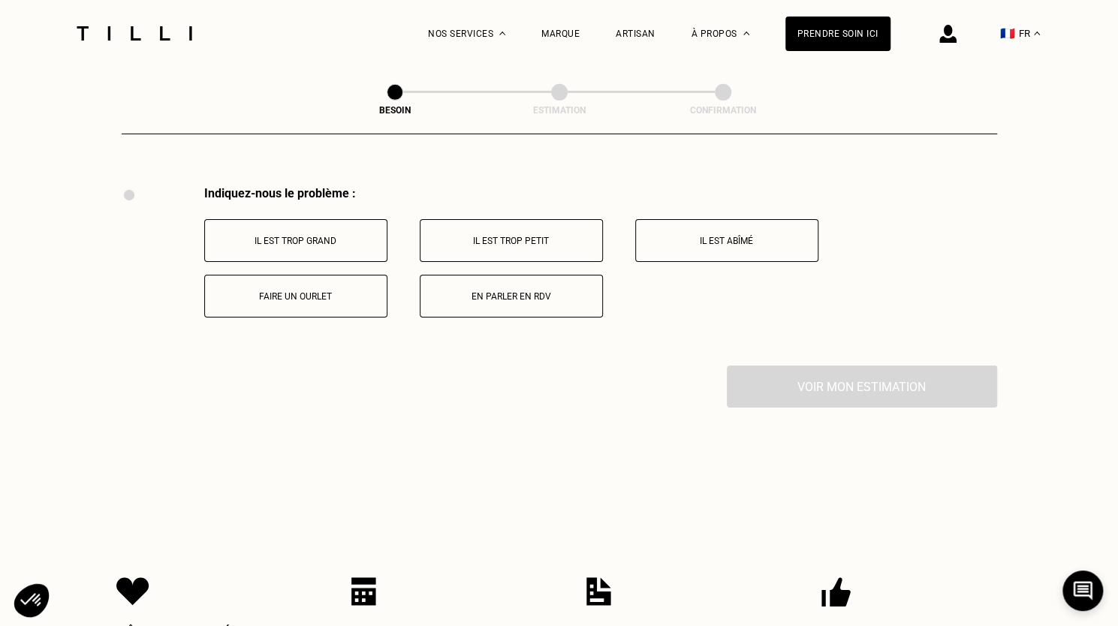
scroll to position [2776, 0]
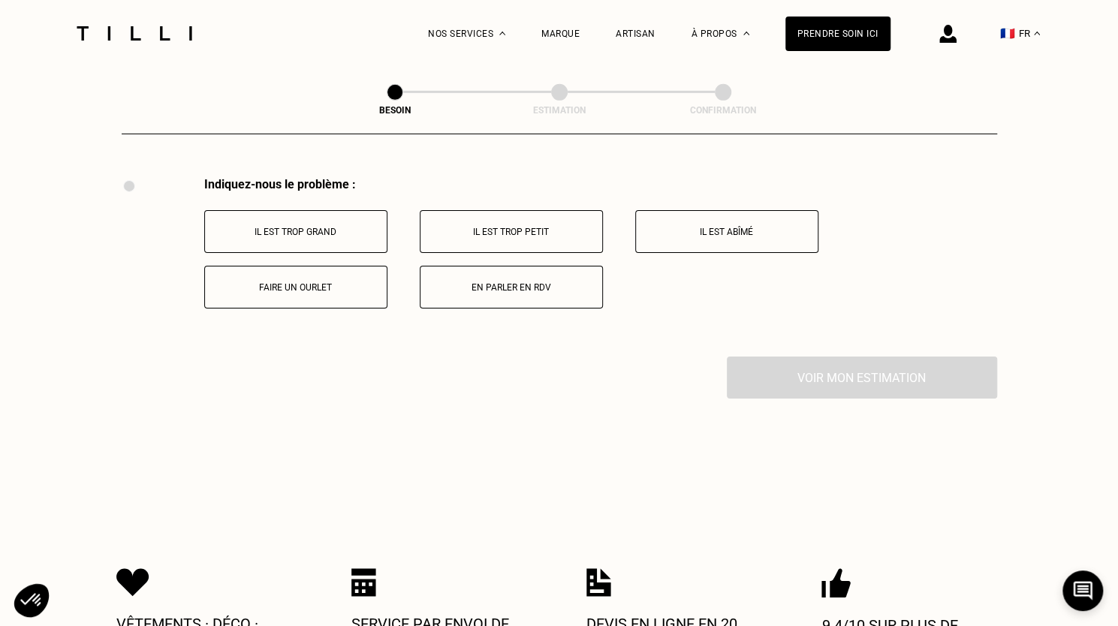
click at [368, 227] on p "Il est trop grand" at bounding box center [296, 232] width 167 height 11
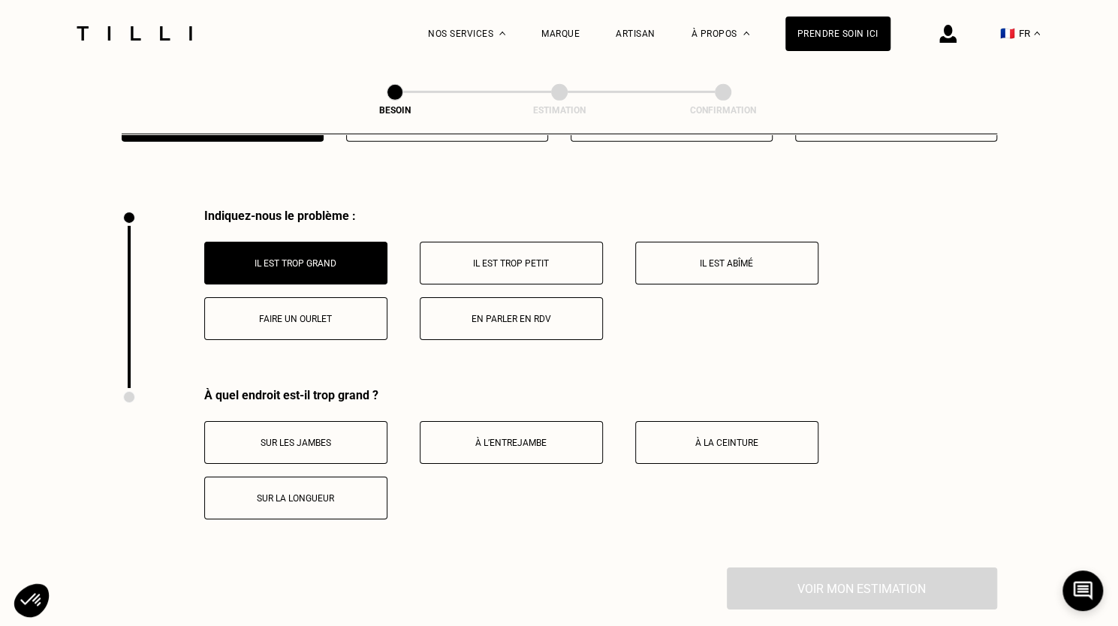
scroll to position [2745, 0]
click at [697, 438] on p "À la ceinture" at bounding box center [727, 442] width 167 height 11
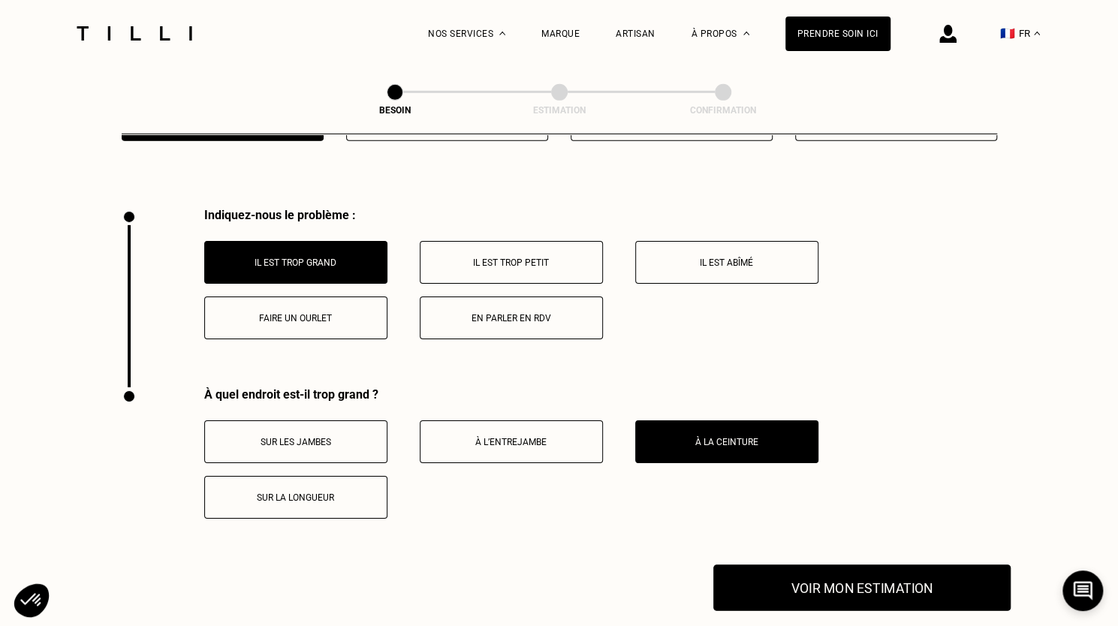
click at [766, 588] on button "Voir mon estimation" at bounding box center [862, 588] width 297 height 47
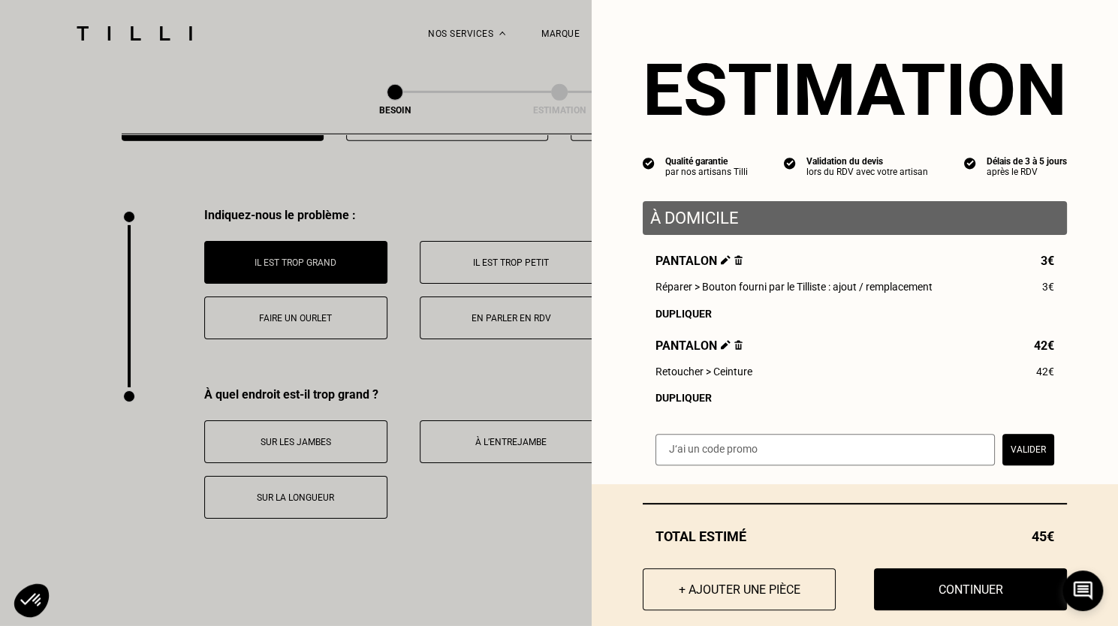
click at [721, 265] on img at bounding box center [726, 260] width 10 height 10
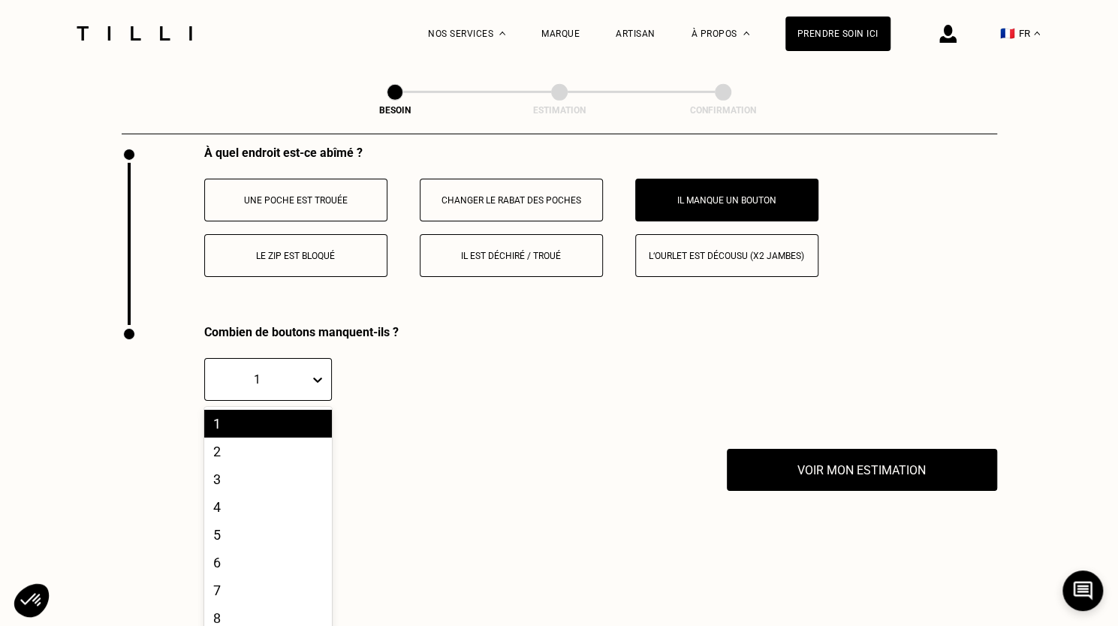
scroll to position [2811, 0]
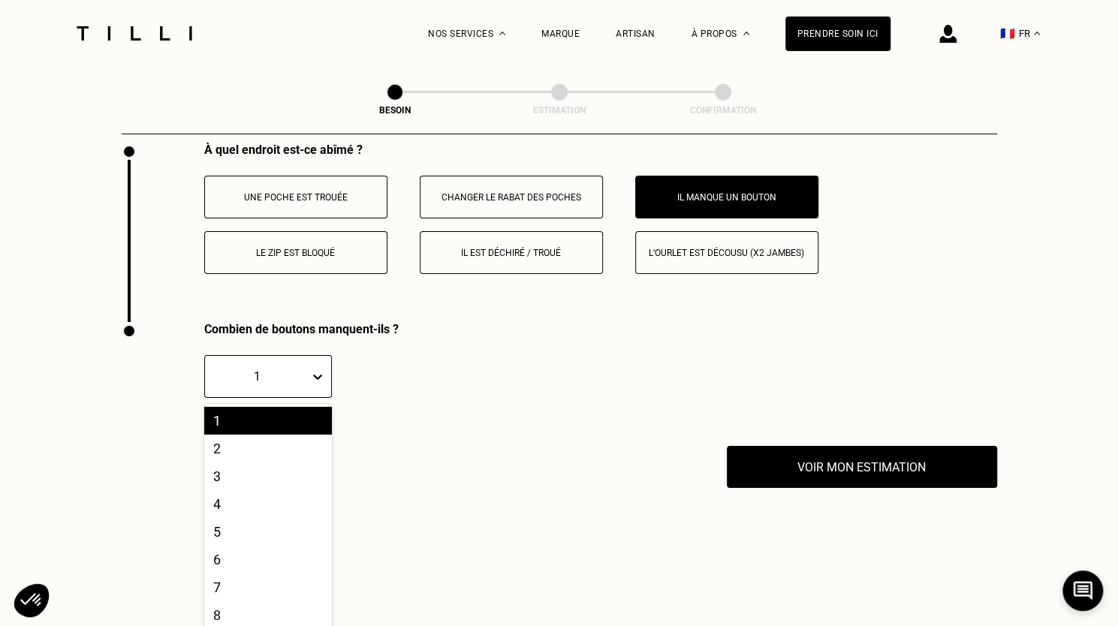
click at [303, 390] on div "Combien de boutons manquent-ils ? 10 results available. Use Up and Down to choo…" at bounding box center [455, 384] width 667 height 124
click at [246, 555] on div "6" at bounding box center [268, 560] width 128 height 28
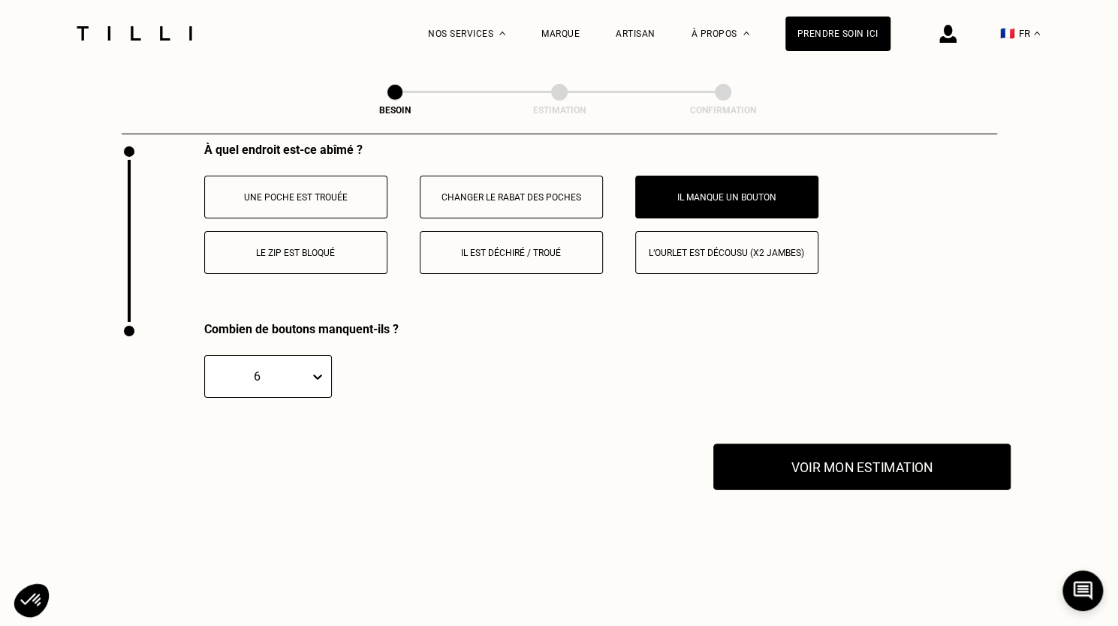
click at [773, 463] on button "Voir mon estimation" at bounding box center [862, 467] width 297 height 47
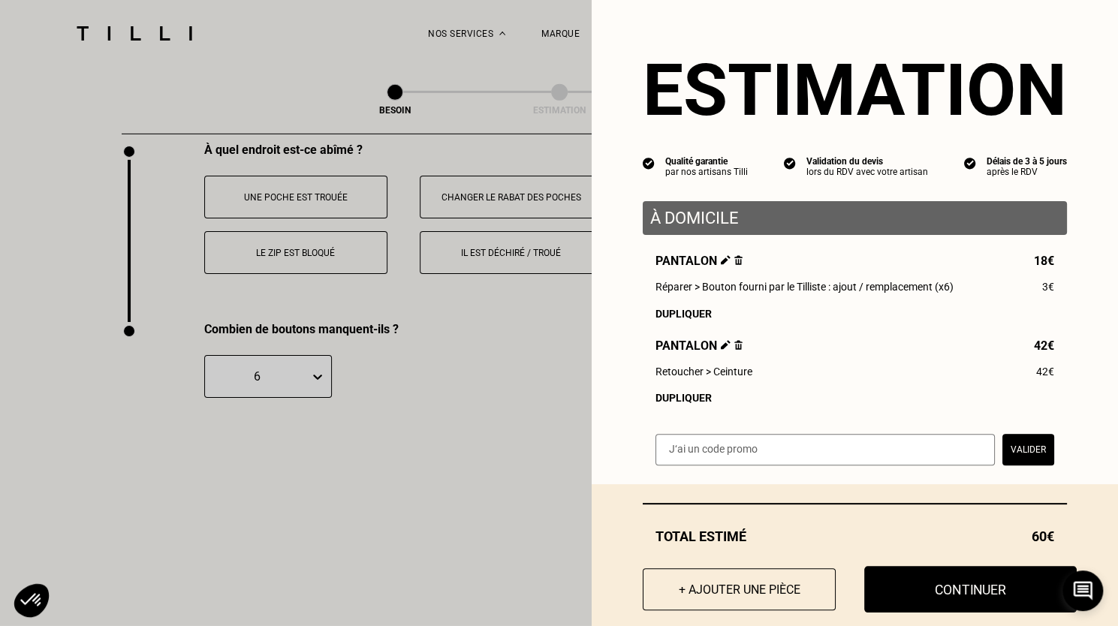
click at [891, 585] on button "Continuer" at bounding box center [970, 589] width 213 height 47
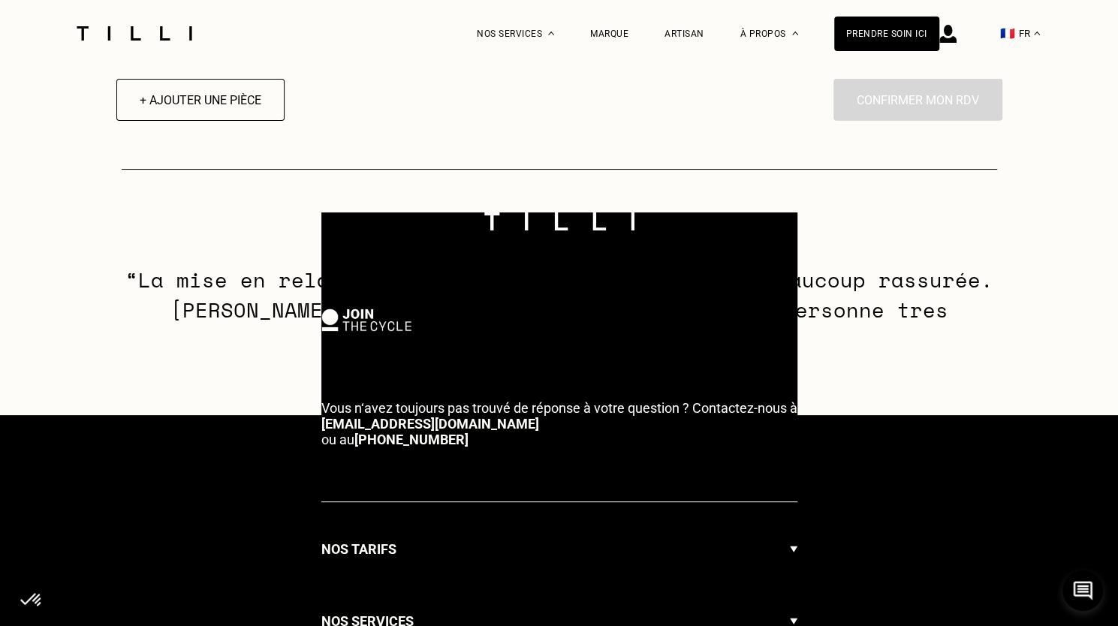
select select "FR"
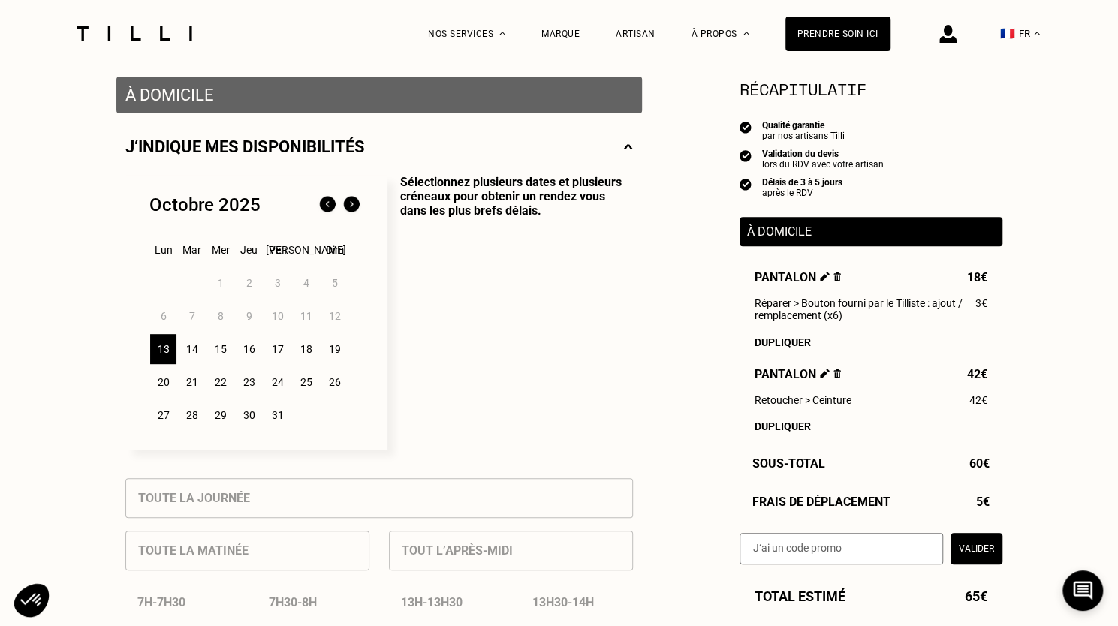
scroll to position [289, 0]
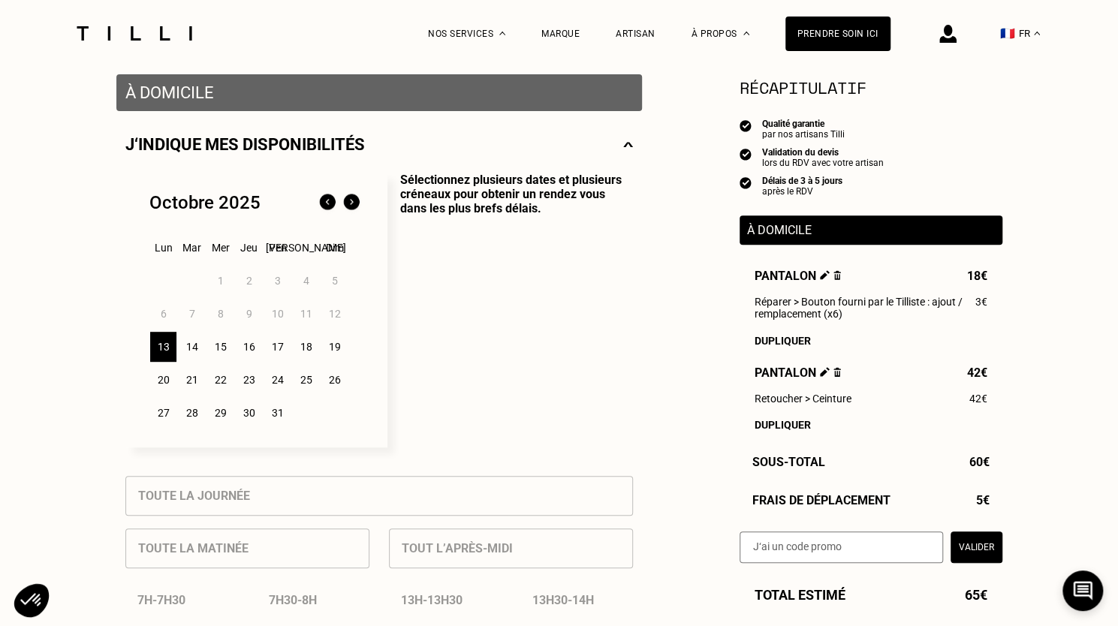
click at [191, 351] on div "14" at bounding box center [192, 347] width 26 height 30
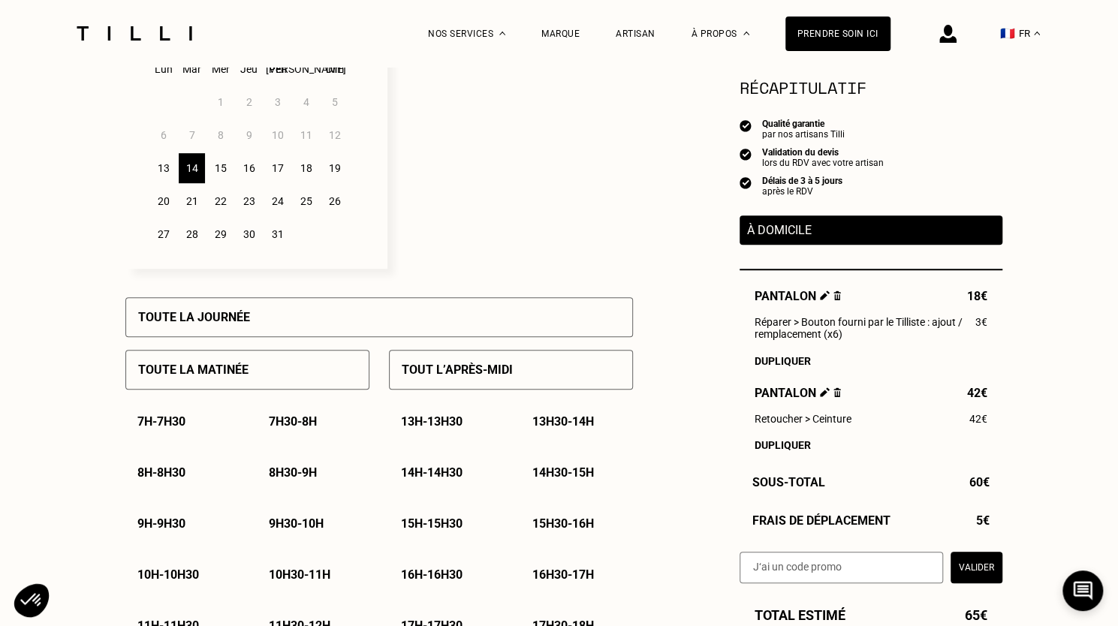
scroll to position [481, 0]
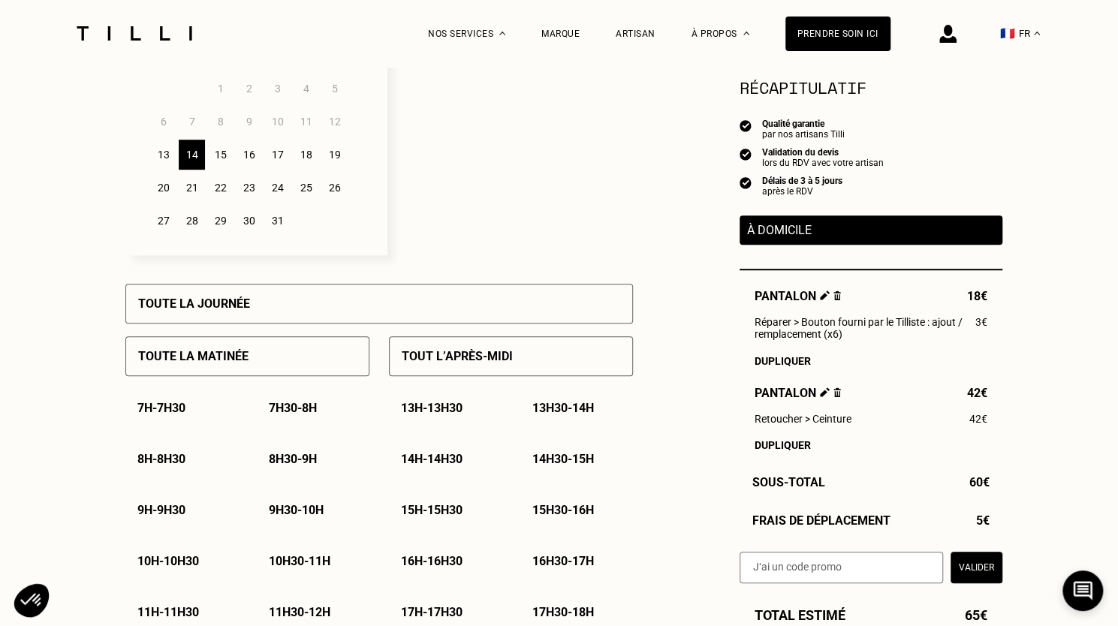
click at [210, 308] on p "Toute la journée" at bounding box center [194, 304] width 112 height 14
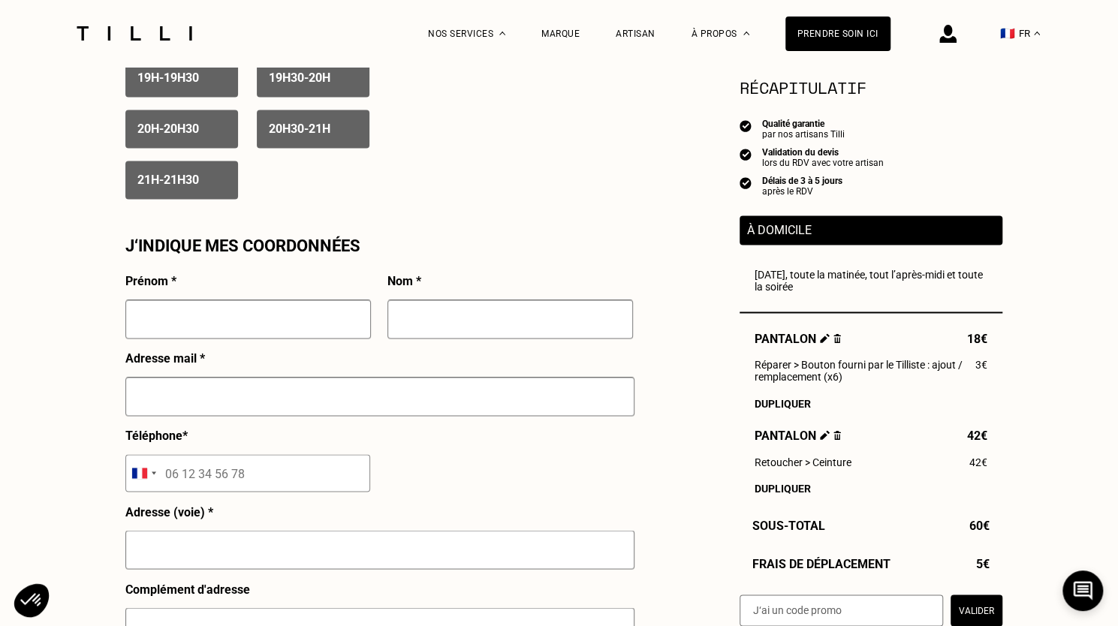
scroll to position [1256, 0]
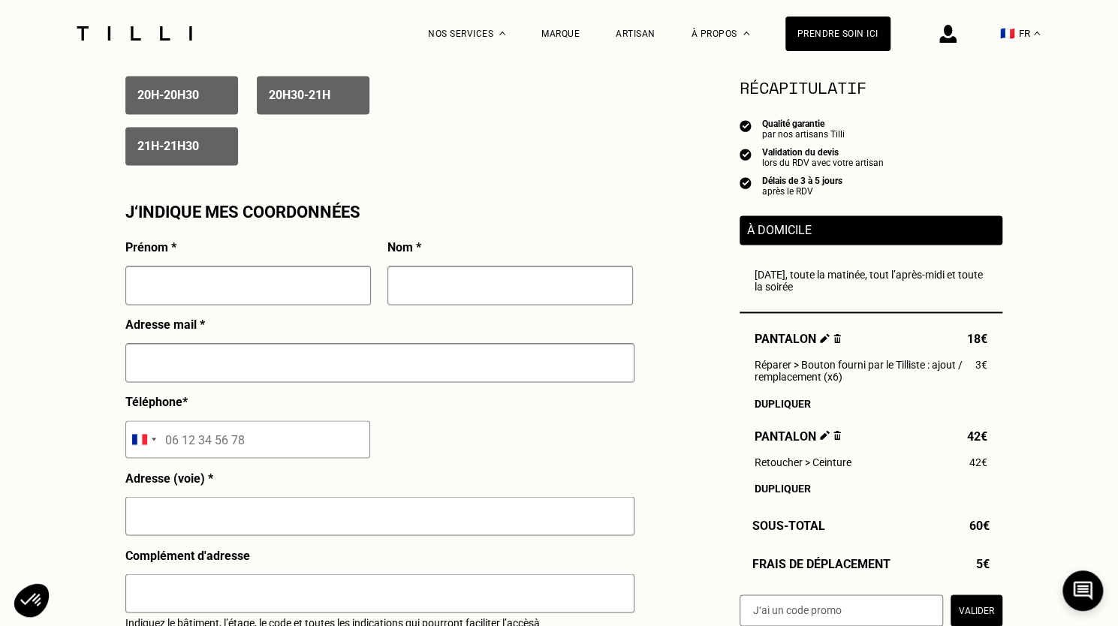
click at [267, 299] on input "text" at bounding box center [248, 285] width 246 height 39
type input "[PERSON_NAME]"
type input "HOSKOVEC"
type input "[PERSON_NAME][EMAIL_ADDRESS][DOMAIN_NAME]"
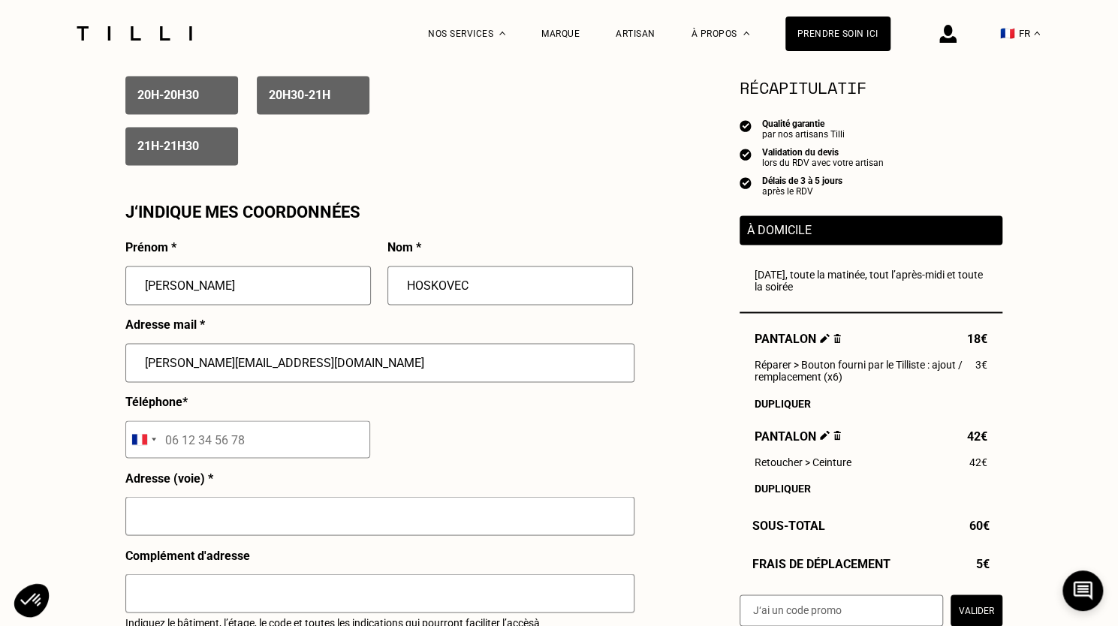
type input "06 48 88 94 82"
type input "[STREET_ADDRESS][PERSON_NAME]"
type input "[GEOGRAPHIC_DATA] 15"
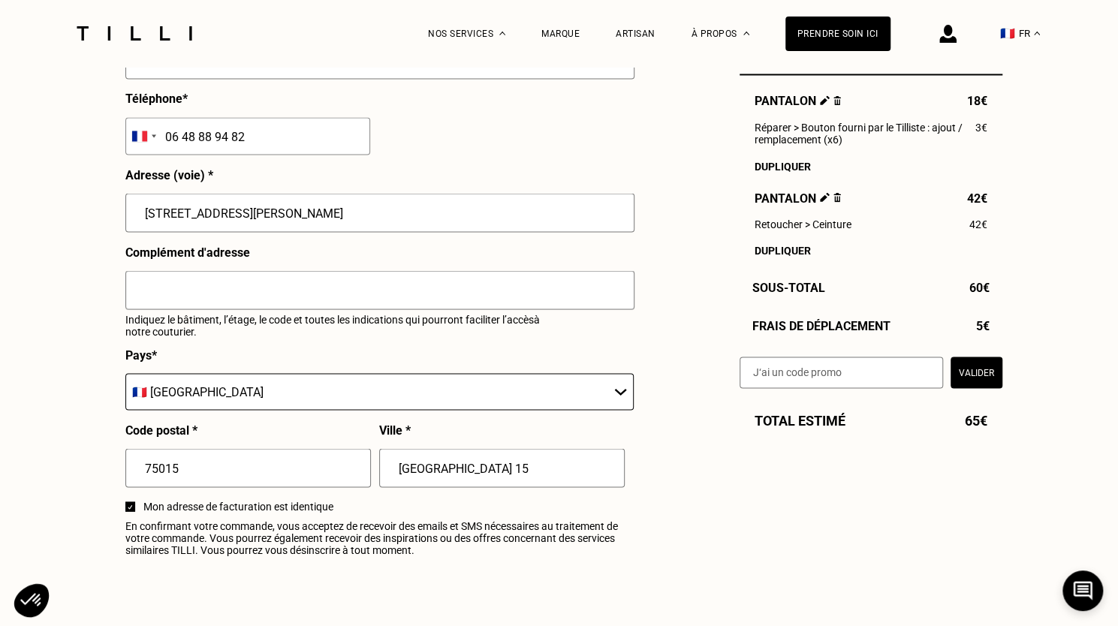
click at [287, 294] on input "text" at bounding box center [379, 289] width 509 height 39
click at [430, 298] on input "Code d'entrée : 45A78, deuxième porter : sonner à [GEOGRAPHIC_DATA]" at bounding box center [379, 289] width 509 height 39
click at [412, 300] on input "Code d'entrée : 45A78, deuxième porter : sonner à [GEOGRAPHIC_DATA]" at bounding box center [379, 289] width 509 height 39
click at [467, 295] on input "Code d'entrée : 45A78, deuxième porter : sonner à "Hoskovec" at bounding box center [379, 289] width 509 height 39
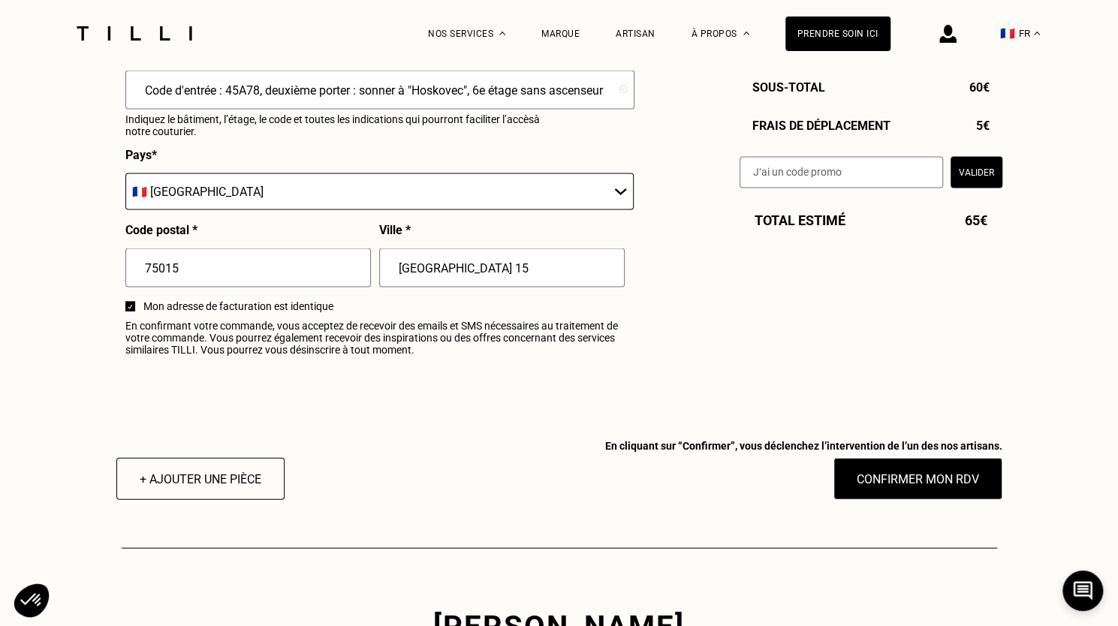
scroll to position [1755, 0]
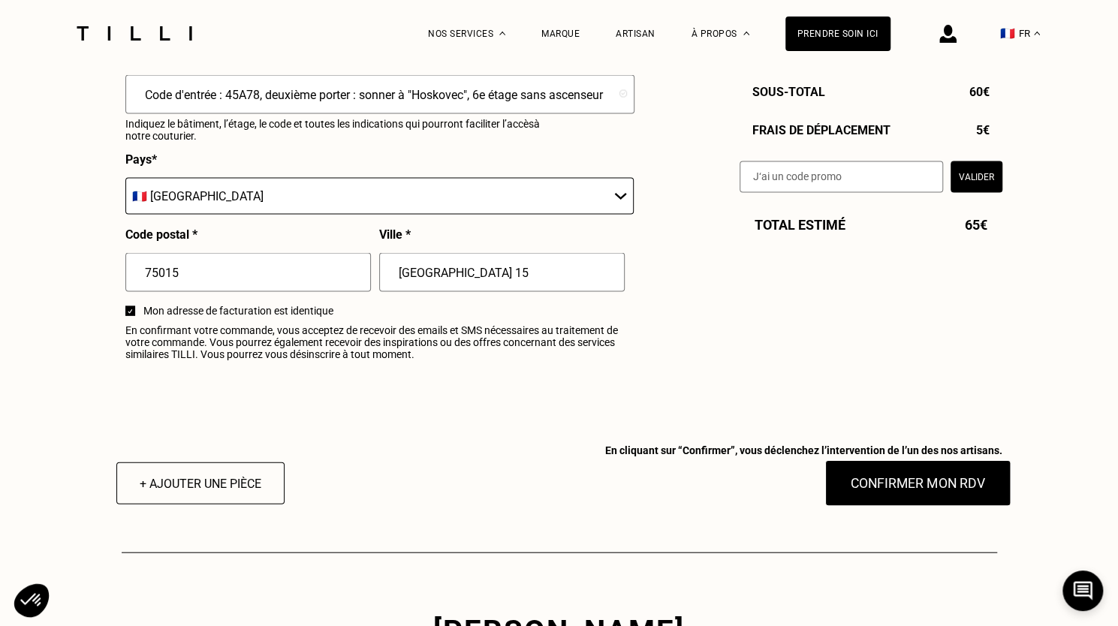
type input "Code d'entrée : 45A78, deuxième porter : sonner à "Hoskovec", 6e étage sans asc…"
click at [867, 483] on button "Confirmer mon RDV" at bounding box center [918, 483] width 186 height 47
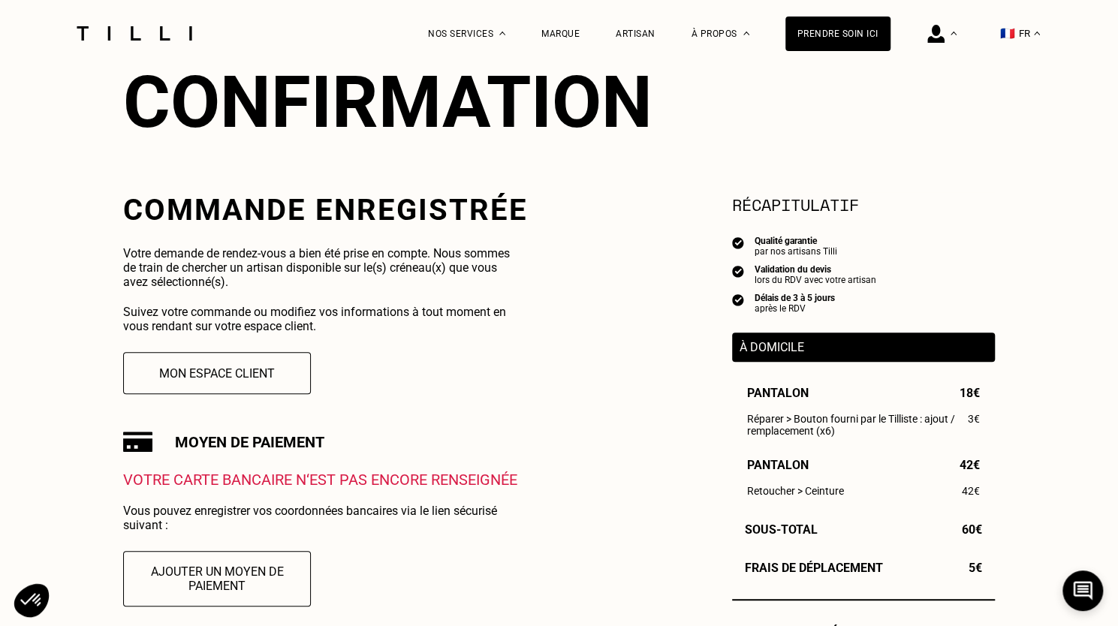
scroll to position [170, 0]
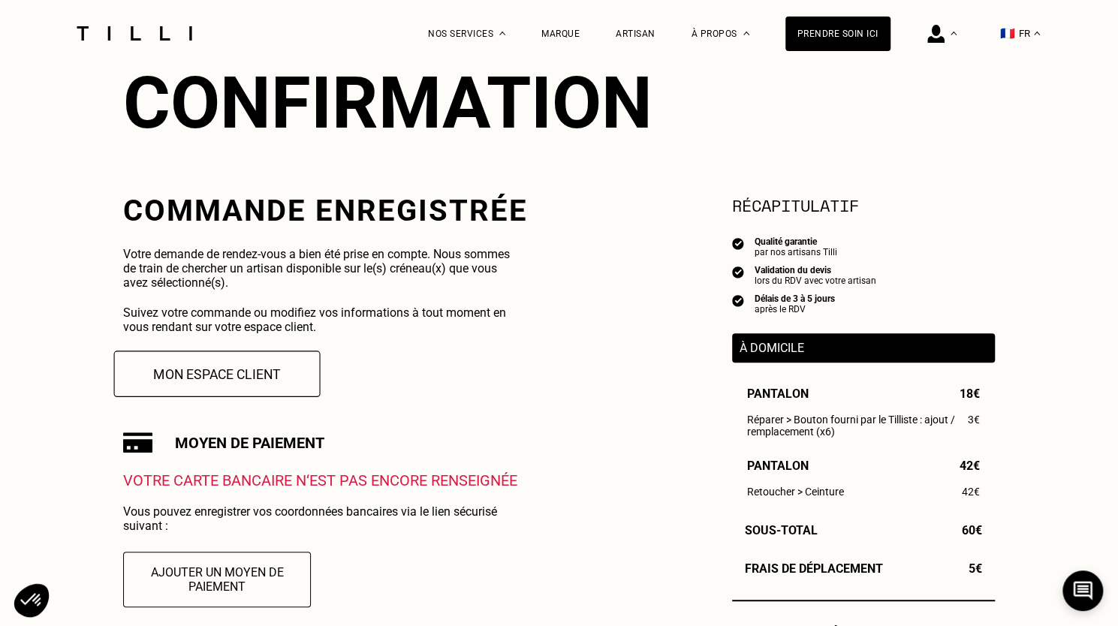
click at [259, 381] on button "Mon espace client" at bounding box center [217, 374] width 207 height 47
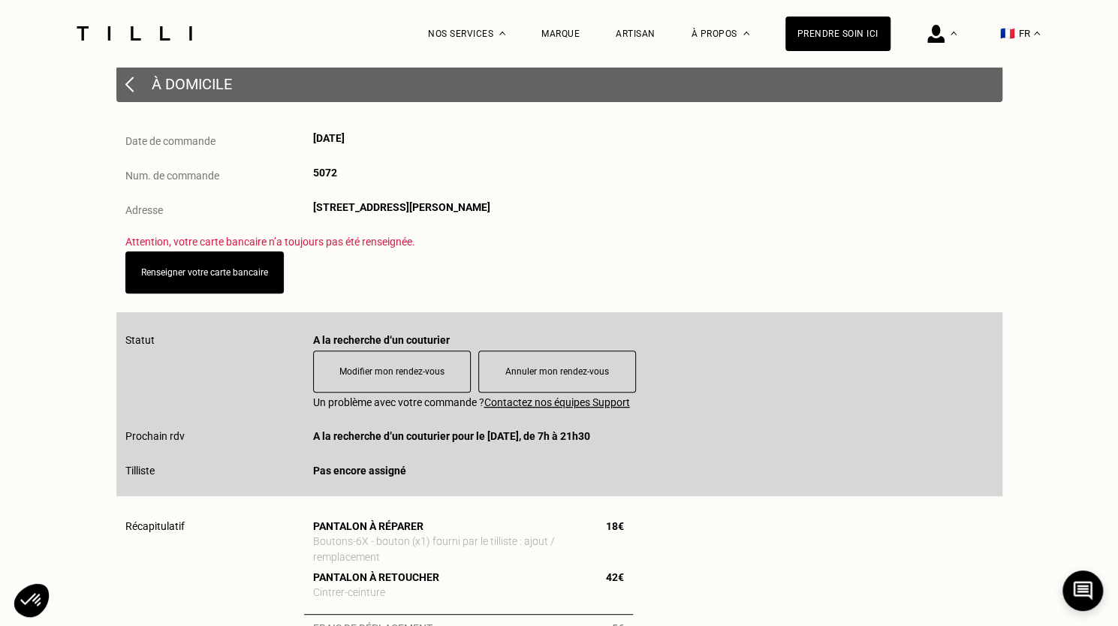
scroll to position [279, 0]
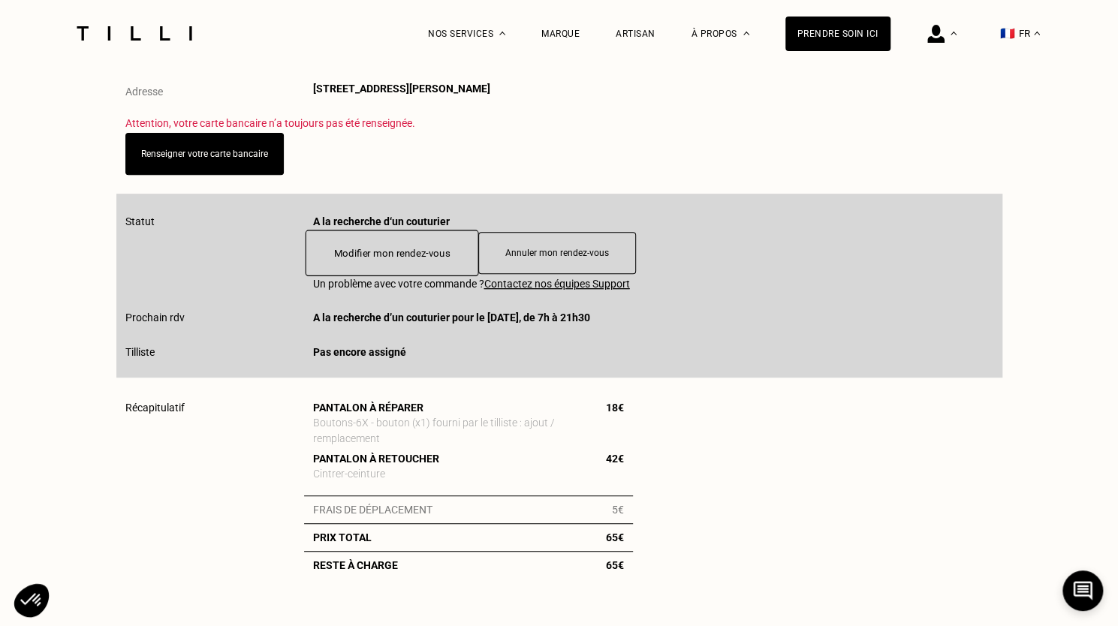
click at [430, 262] on button "Modifier mon rendez-vous" at bounding box center [391, 253] width 173 height 47
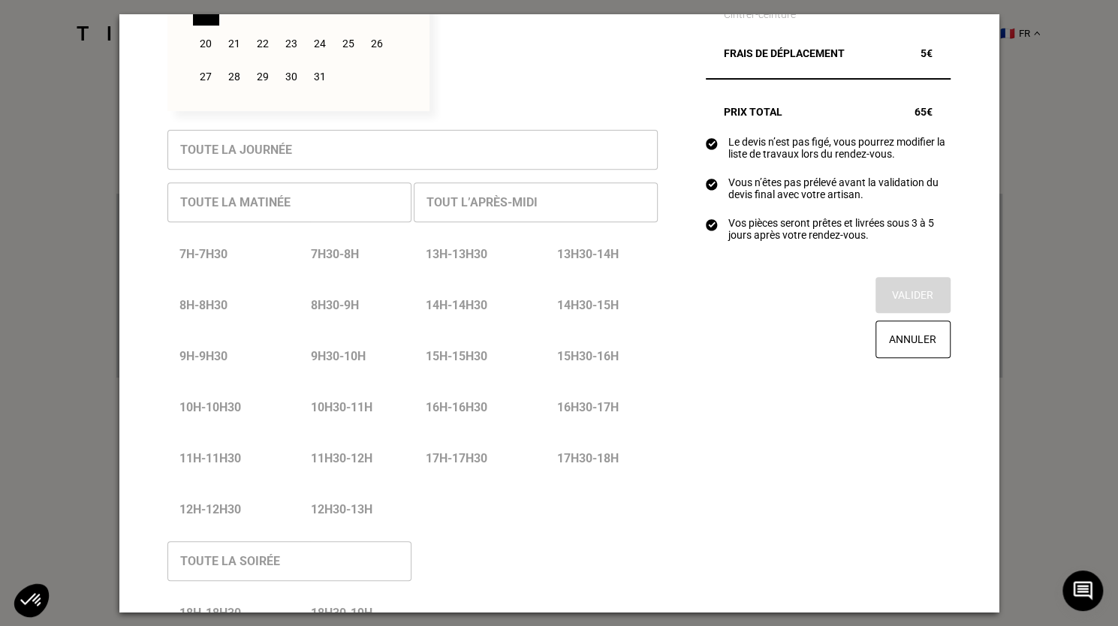
scroll to position [298, 0]
click at [903, 352] on button "Annuler" at bounding box center [913, 340] width 78 height 39
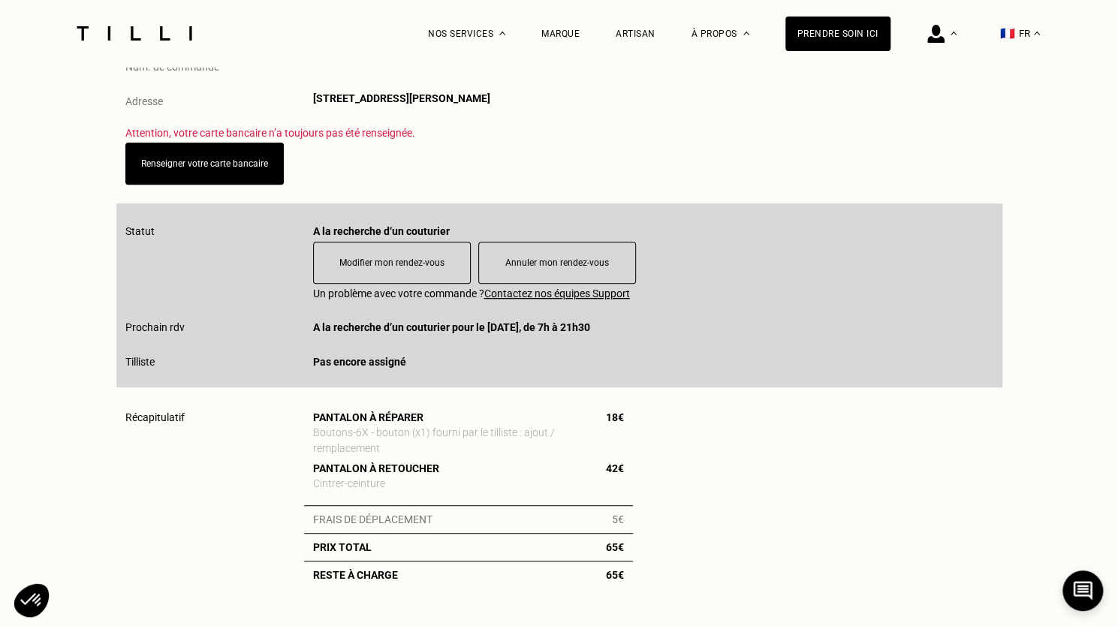
scroll to position [266, 0]
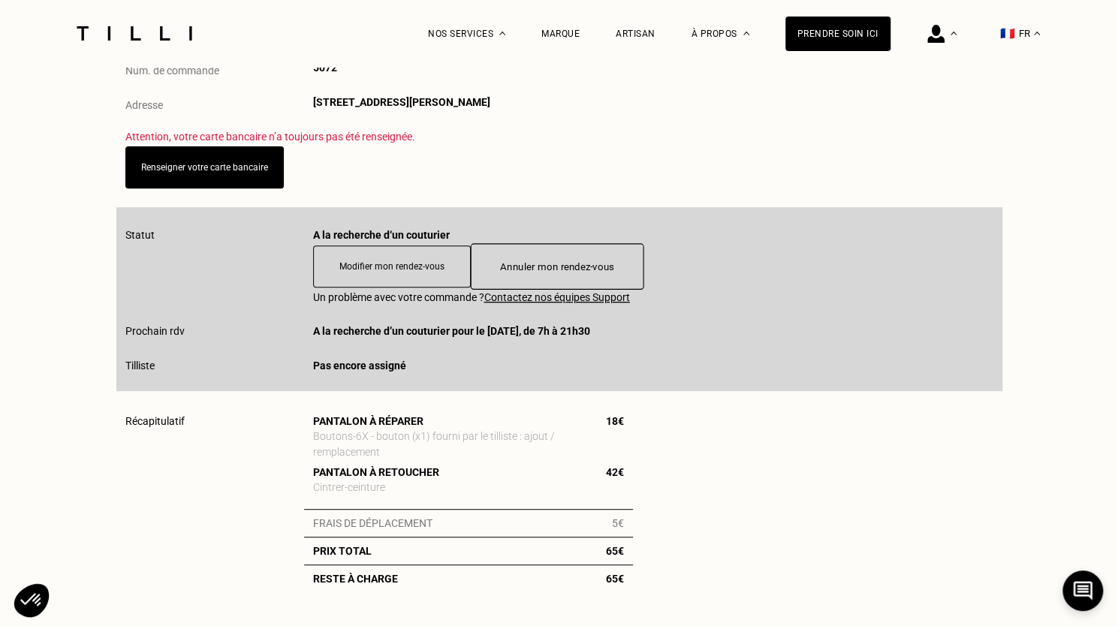
click at [556, 270] on button "Annuler mon rendez-vous" at bounding box center [556, 266] width 173 height 47
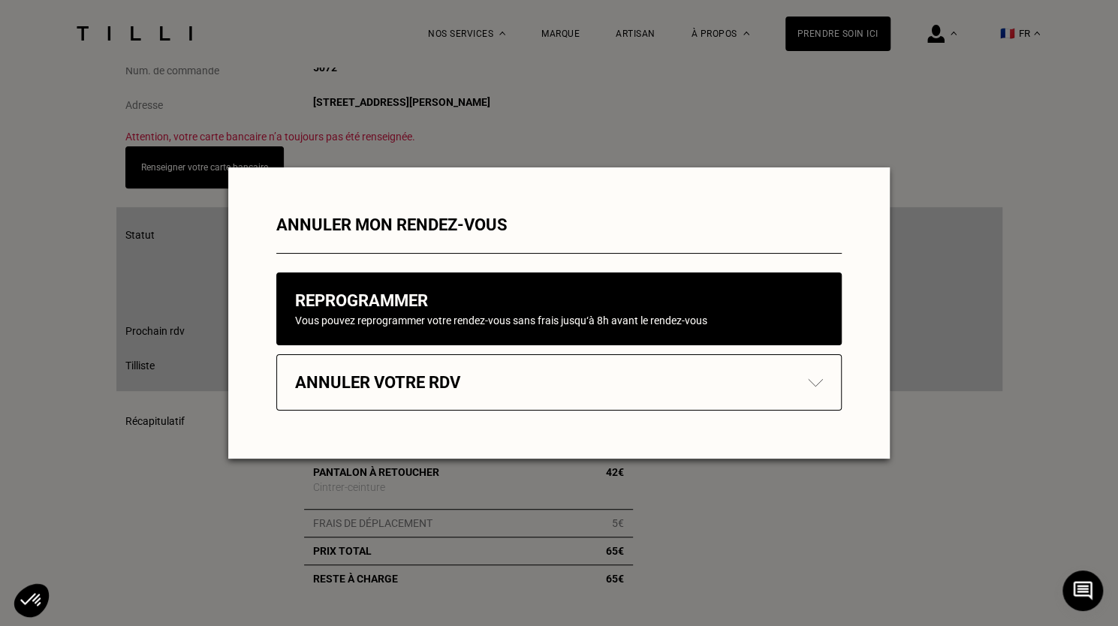
click at [505, 387] on div "Annuler votre rdv" at bounding box center [559, 383] width 566 height 56
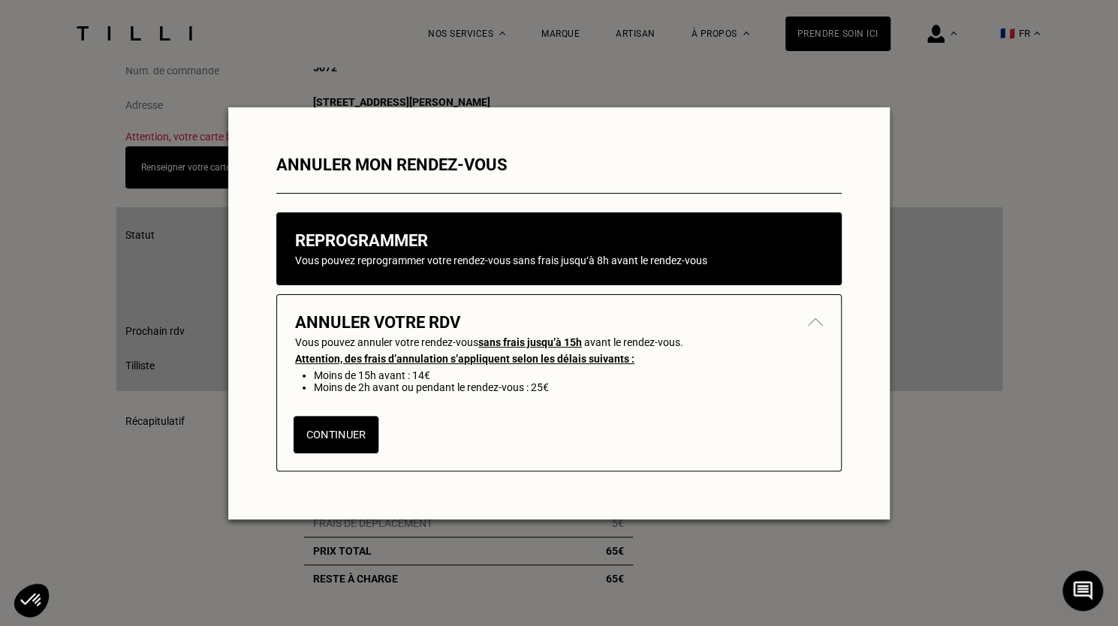
click at [347, 436] on button "Continuer" at bounding box center [336, 435] width 85 height 38
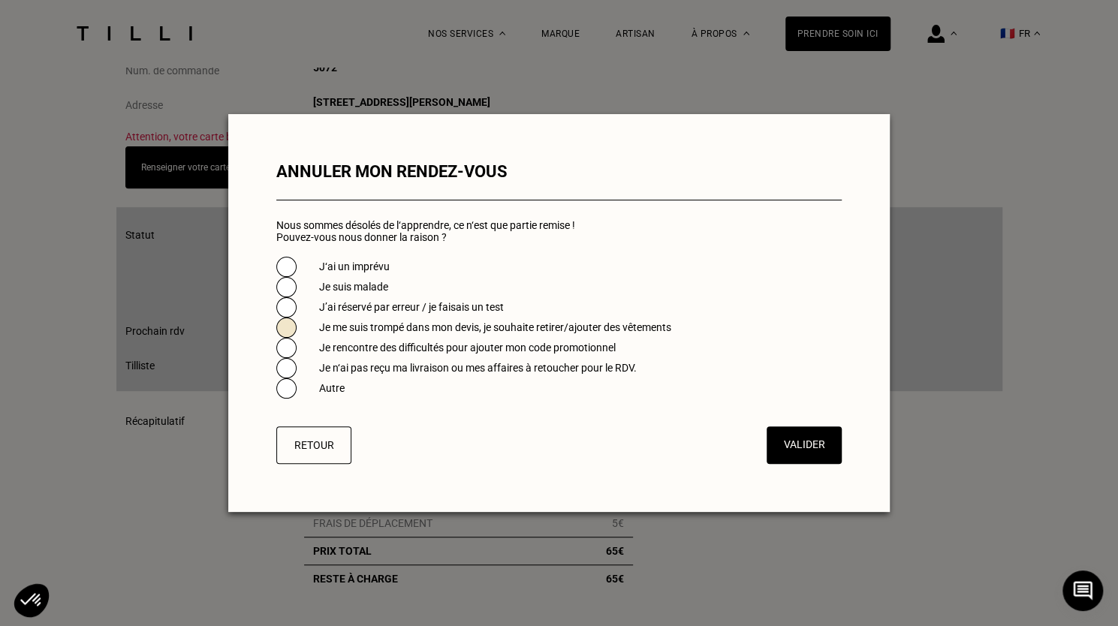
click at [286, 322] on span at bounding box center [286, 328] width 20 height 20
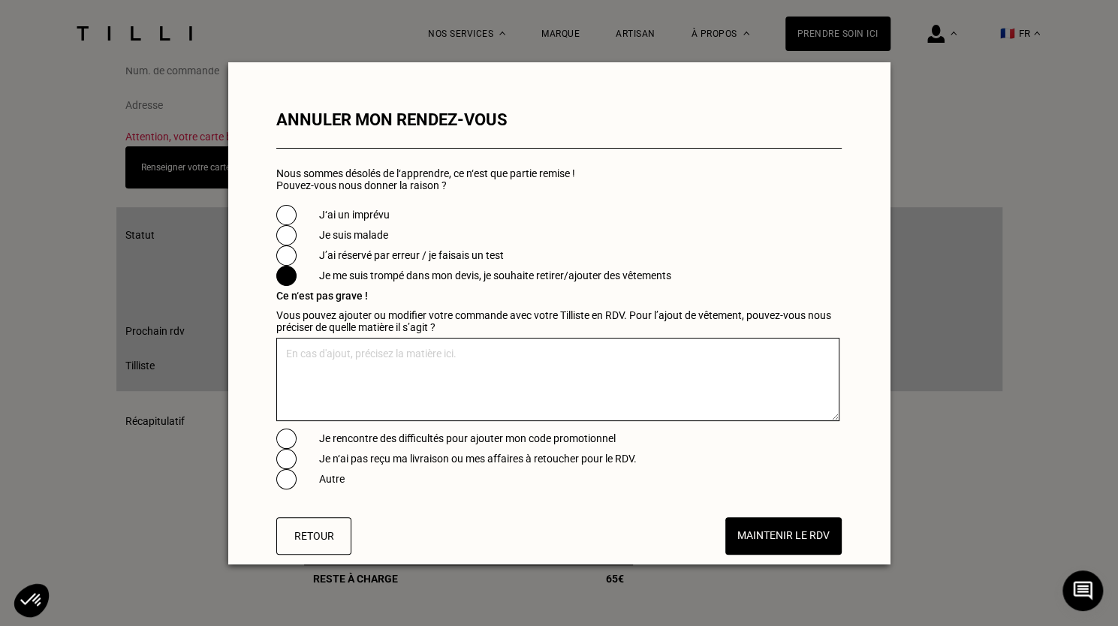
click at [442, 371] on textarea at bounding box center [557, 379] width 563 height 83
click at [409, 363] on textarea "Je souhaiterais 8 boutons et non 6 sur le pantalon à reprendre" at bounding box center [557, 379] width 563 height 83
type textarea "Je souhaiterais 8 boutons dorés et non 6 sur le pantalon à reprendre"
click at [734, 535] on button "Maintenir le RDV" at bounding box center [783, 536] width 121 height 39
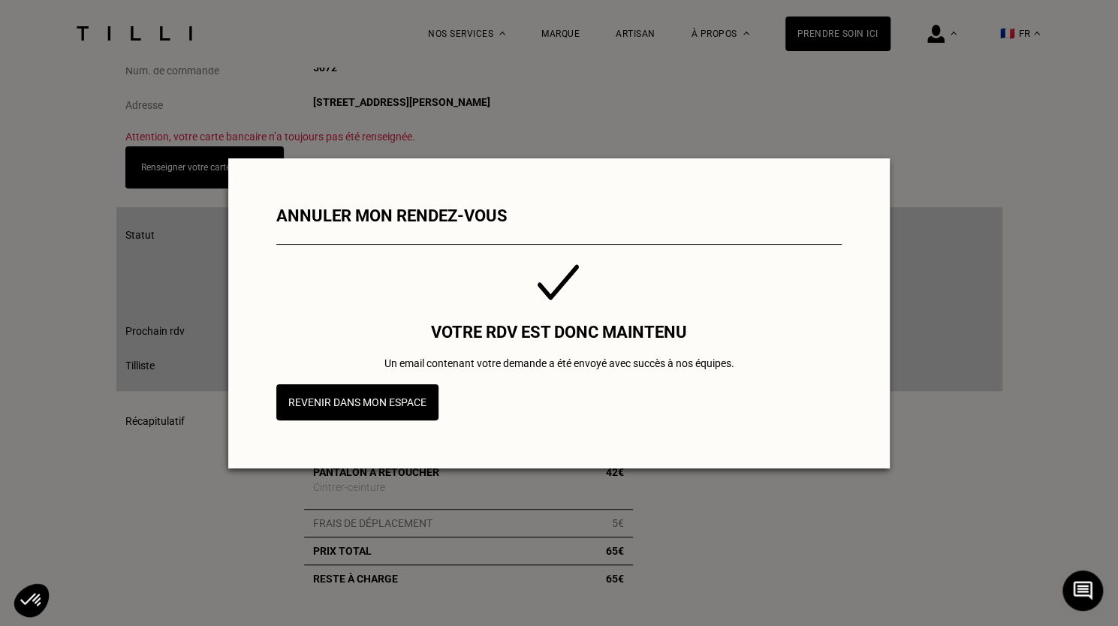
scroll to position [0, 0]
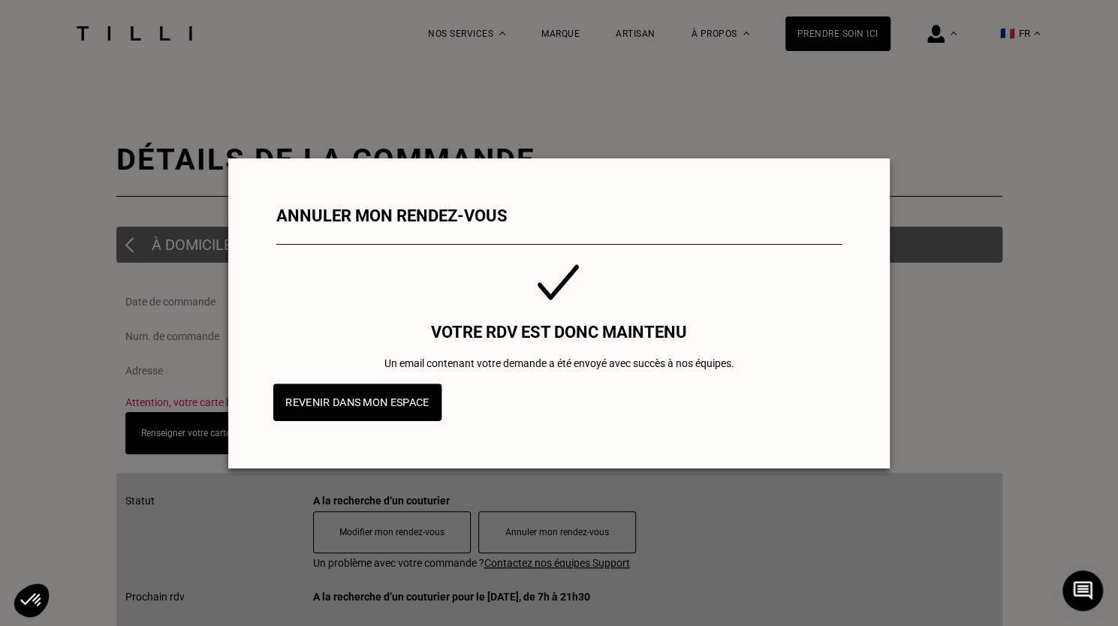
click at [376, 408] on button "Revenir dans mon espace" at bounding box center [357, 403] width 169 height 38
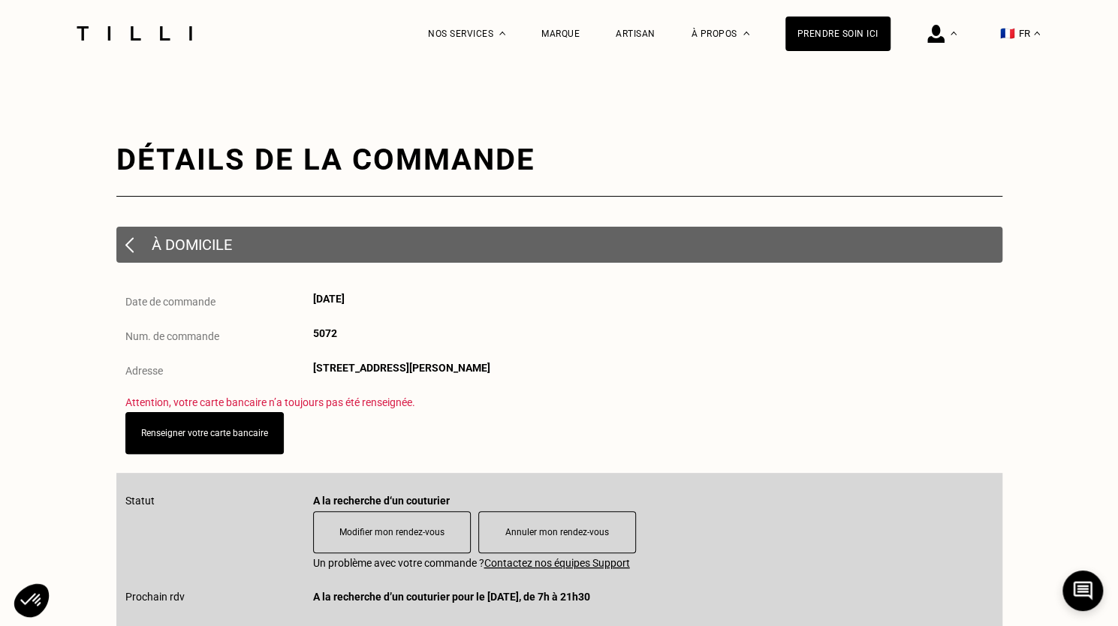
scroll to position [85, 0]
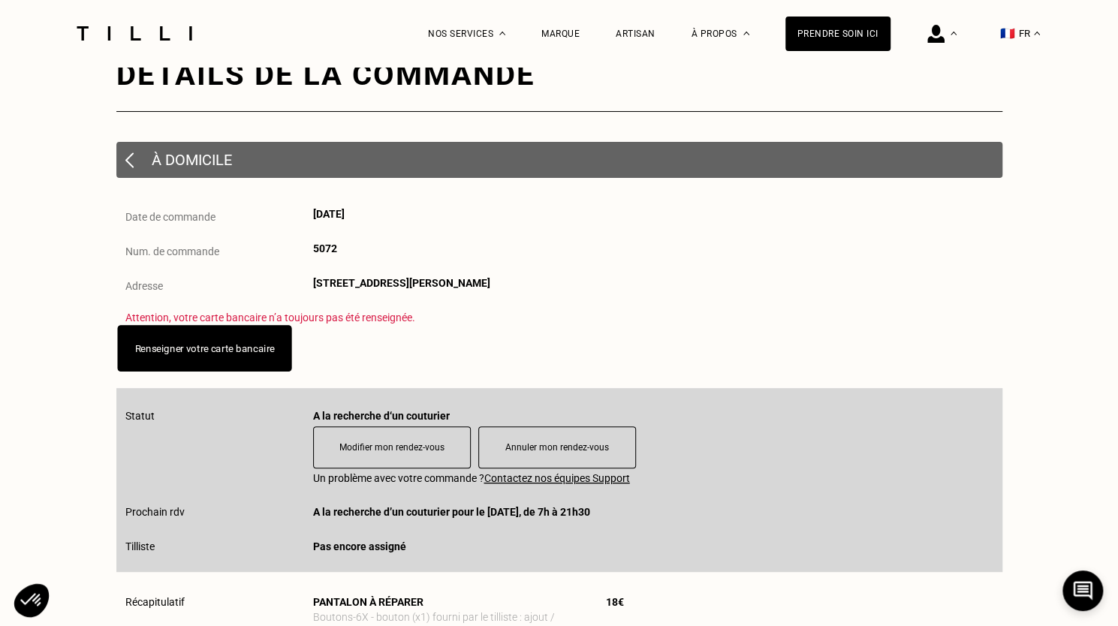
click at [219, 350] on link "Renseigner votre carte bancaire" at bounding box center [204, 347] width 140 height 11
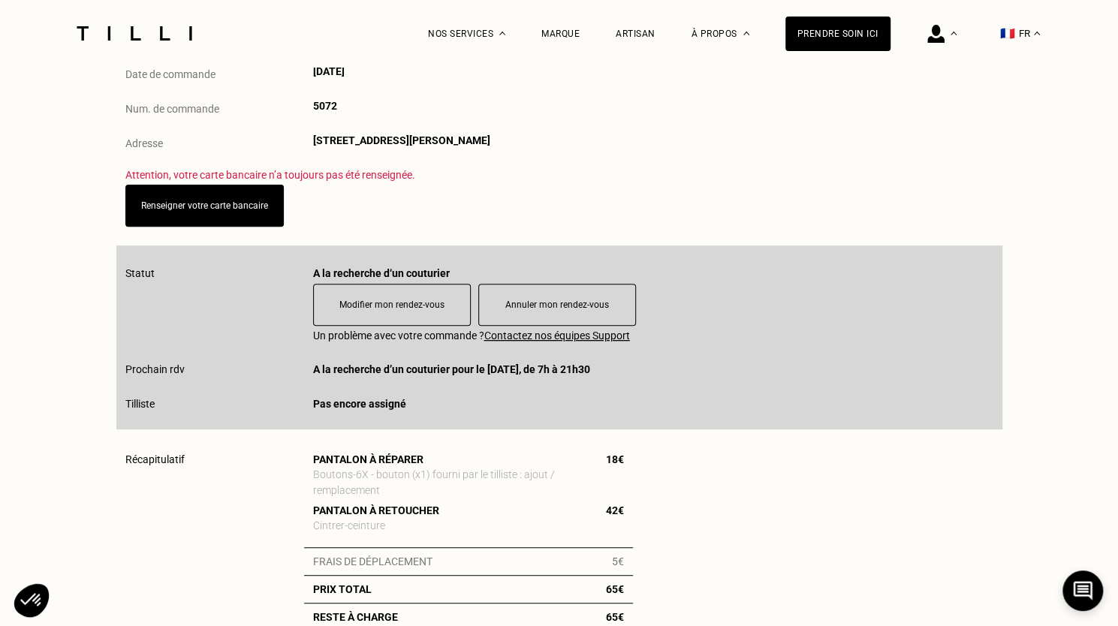
scroll to position [0, 0]
